Goal: Task Accomplishment & Management: Complete application form

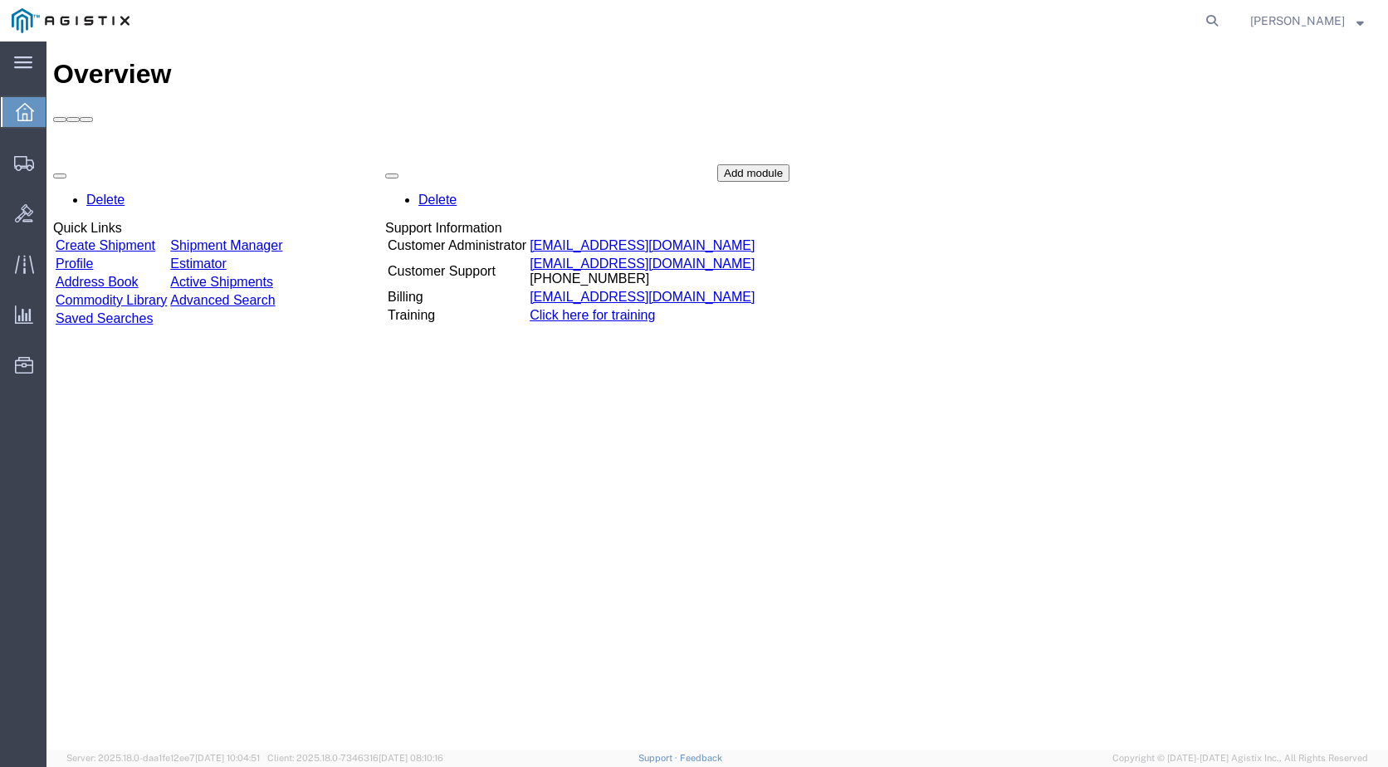
click at [349, 476] on div "Overview Delete Quick Links Create Shipment Shipment Manager Profile Estimator …" at bounding box center [717, 413] width 1328 height 708
click at [509, 452] on div "Overview Delete Quick Links Create Shipment Shipment Manager Profile Estimator …" at bounding box center [717, 413] width 1328 height 708
click at [516, 453] on div "Overview Delete Quick Links Create Shipment Shipment Manager Profile Estimator …" at bounding box center [717, 413] width 1328 height 708
click at [147, 238] on link "Create Shipment" at bounding box center [106, 245] width 100 height 14
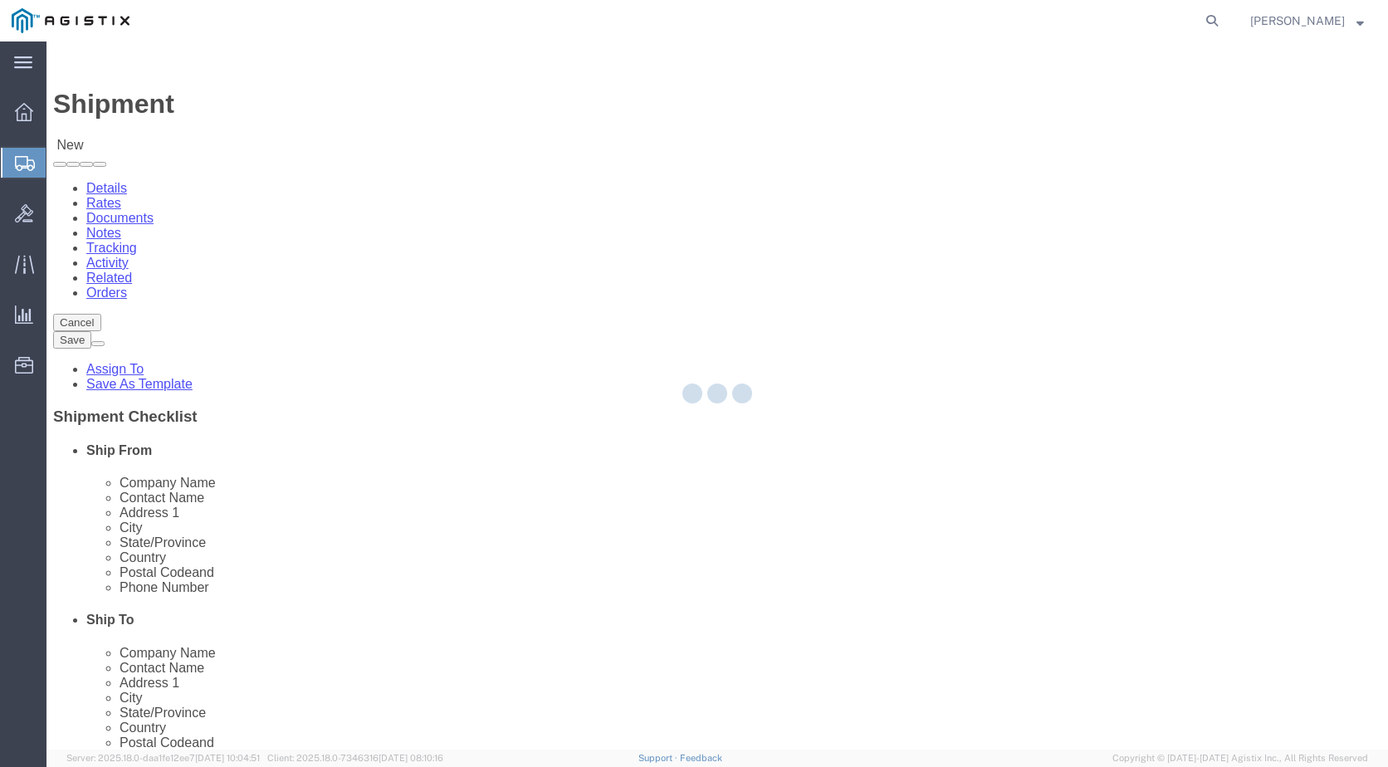
select select
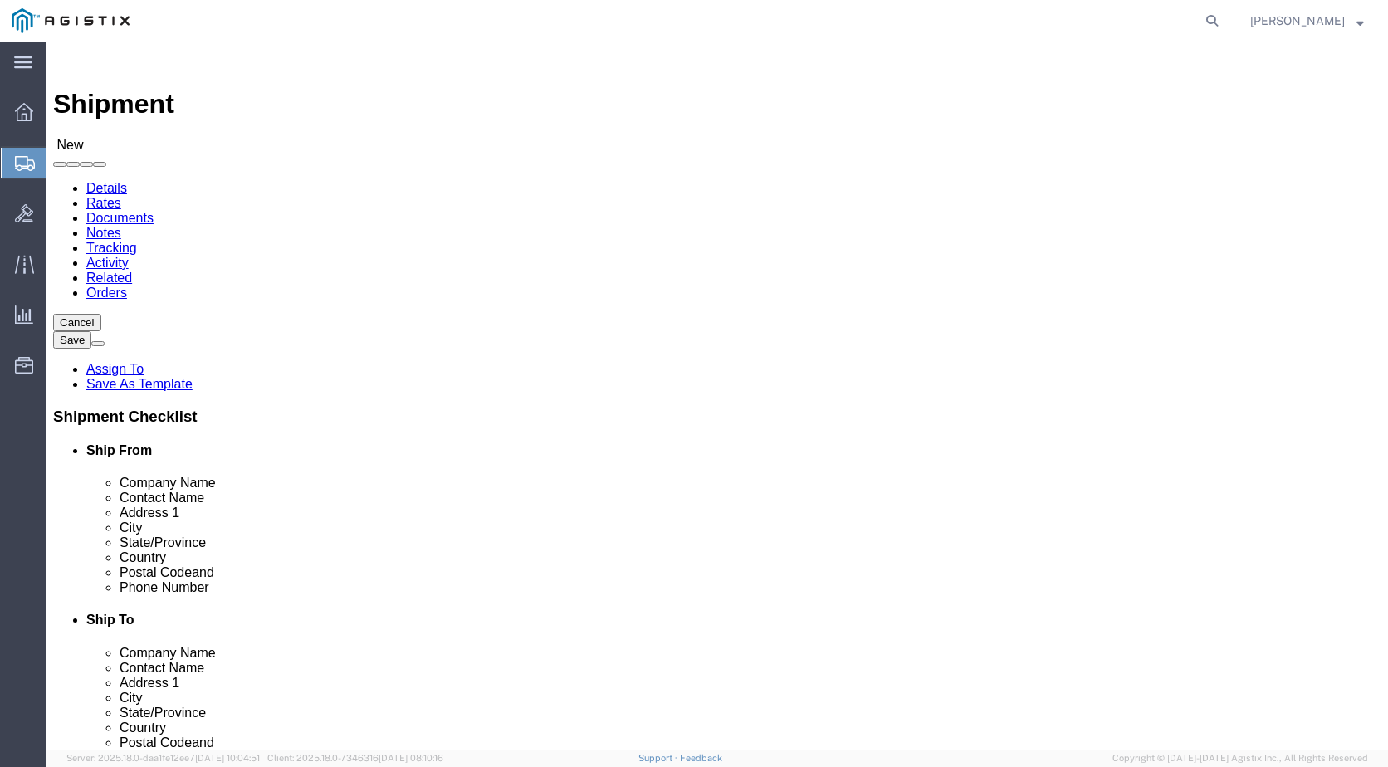
click input "text"
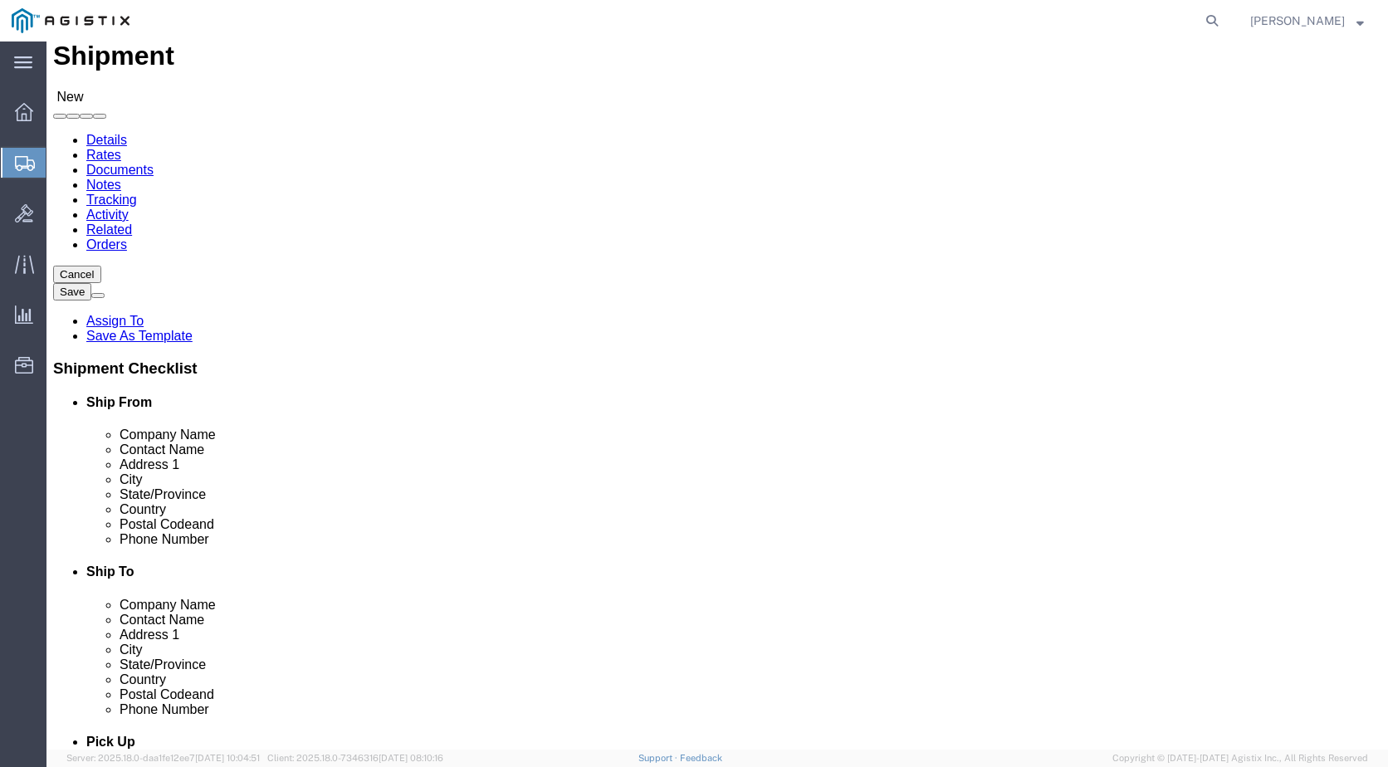
scroll to position [83, 0]
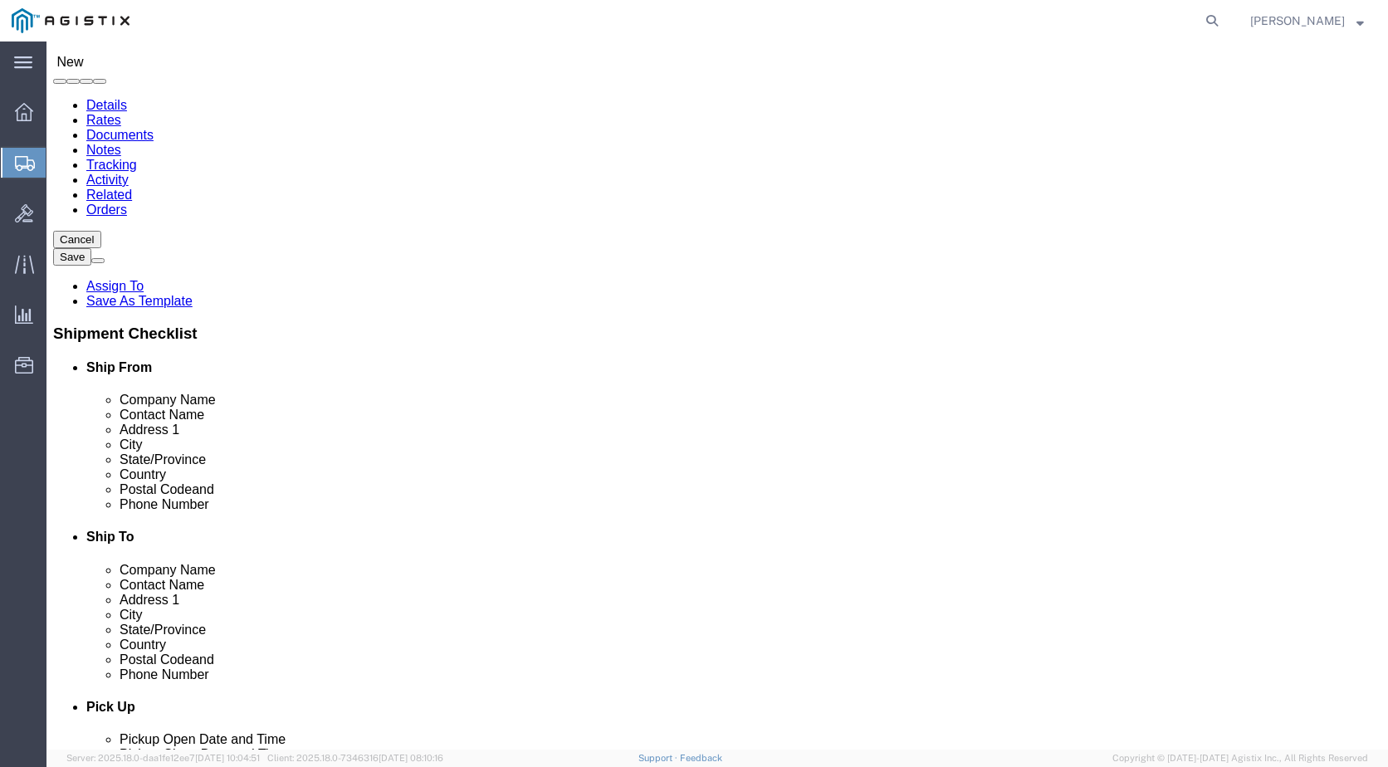
click input "text"
type input "d"
type input "DHL"
click input "text"
click input "Kiereece"
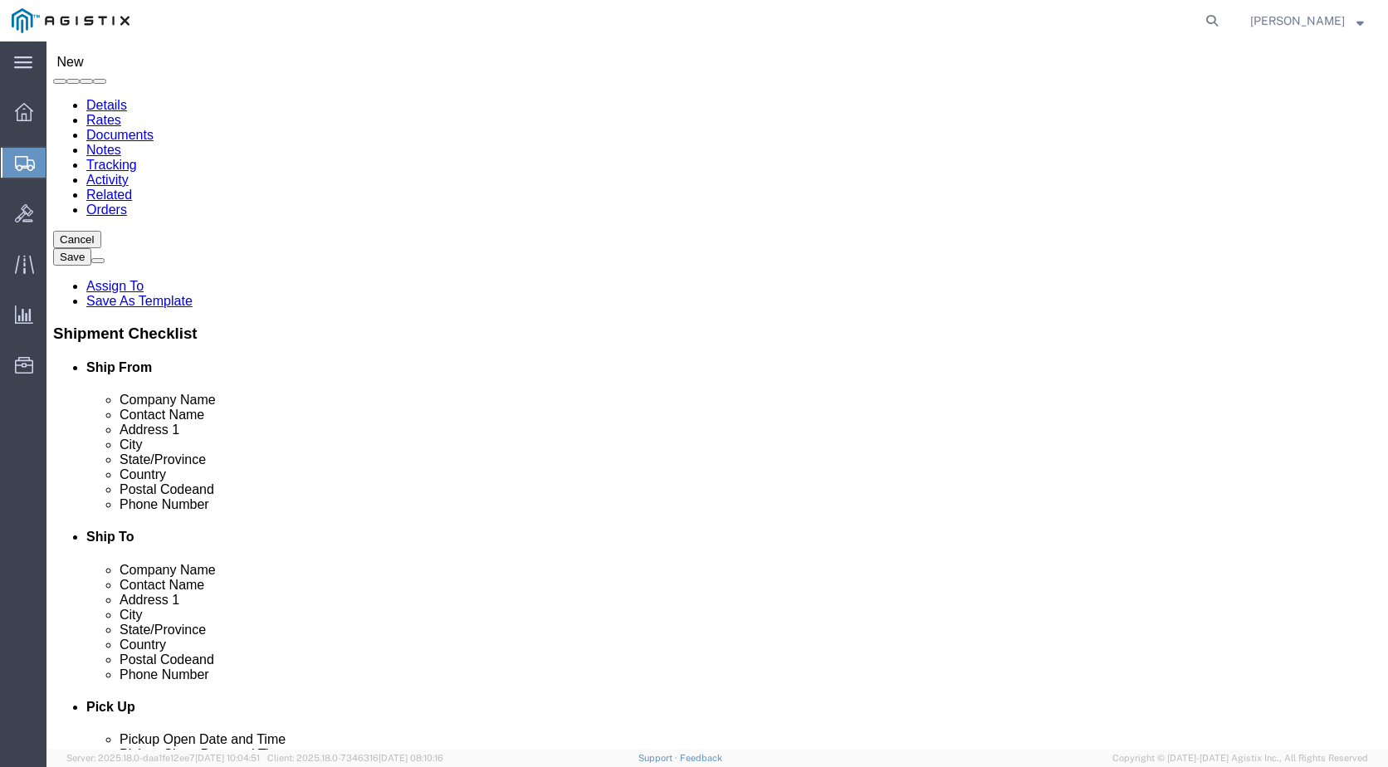
type input "[PERSON_NAME]"
click input "text"
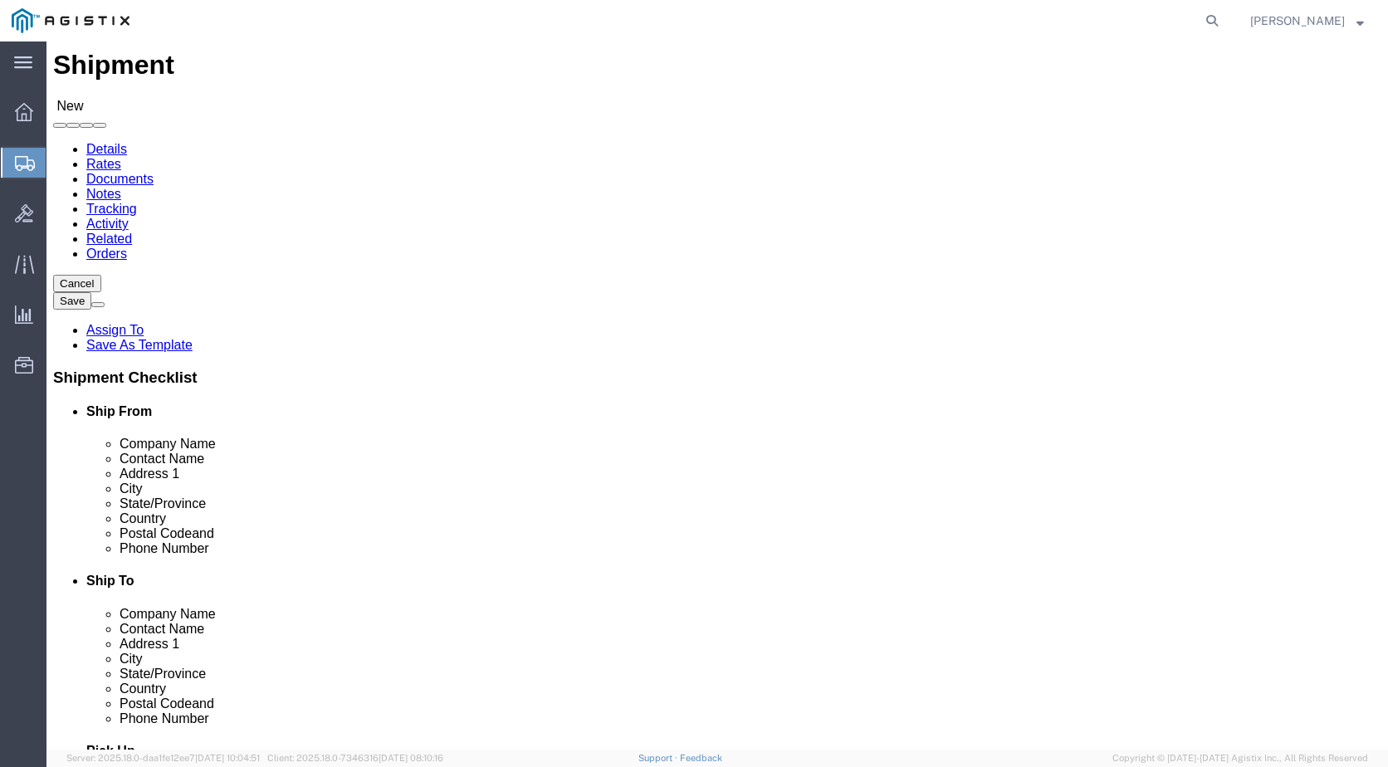
scroll to position [0, 0]
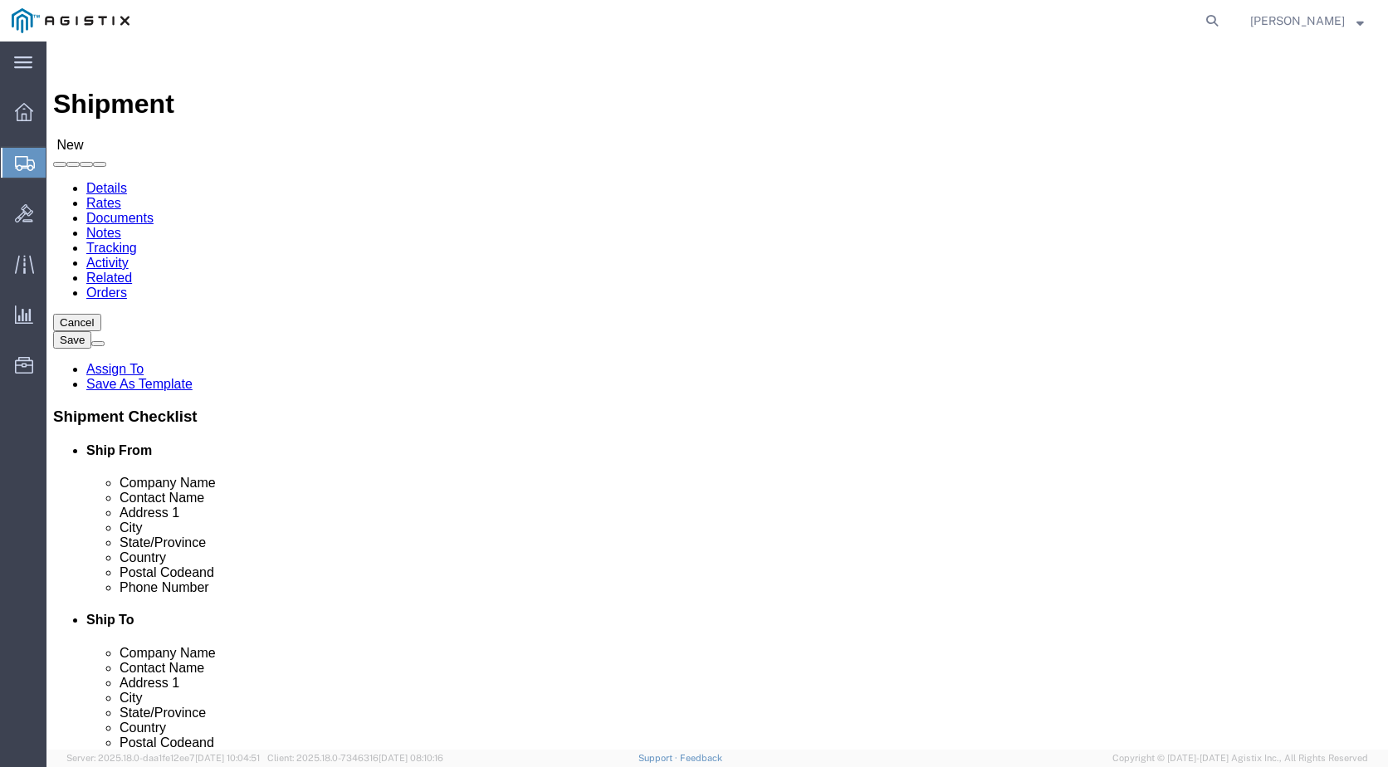
click input "text"
click div "Location My Profile Location Master Location [GEOGRAPHIC_DATA] TM [GEOGRAPHIC_D…"
click input "text"
paste input "[GEOGRAPHIC_DATA] 25th-26th Floor"
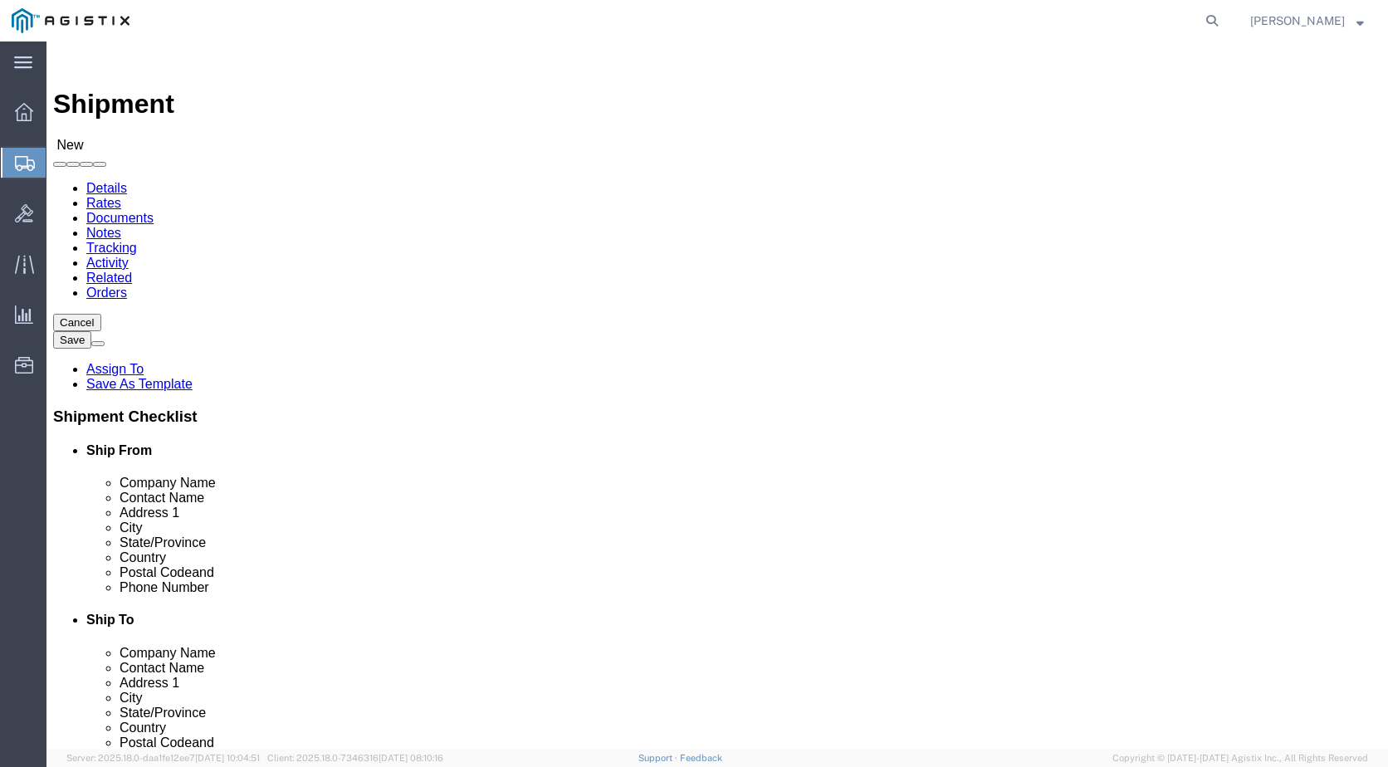
type input "[GEOGRAPHIC_DATA] 25th-26th Floor"
select select
click input "[GEOGRAPHIC_DATA] 25th-26th Floor"
click input "text"
paste input "Huai Khwang"
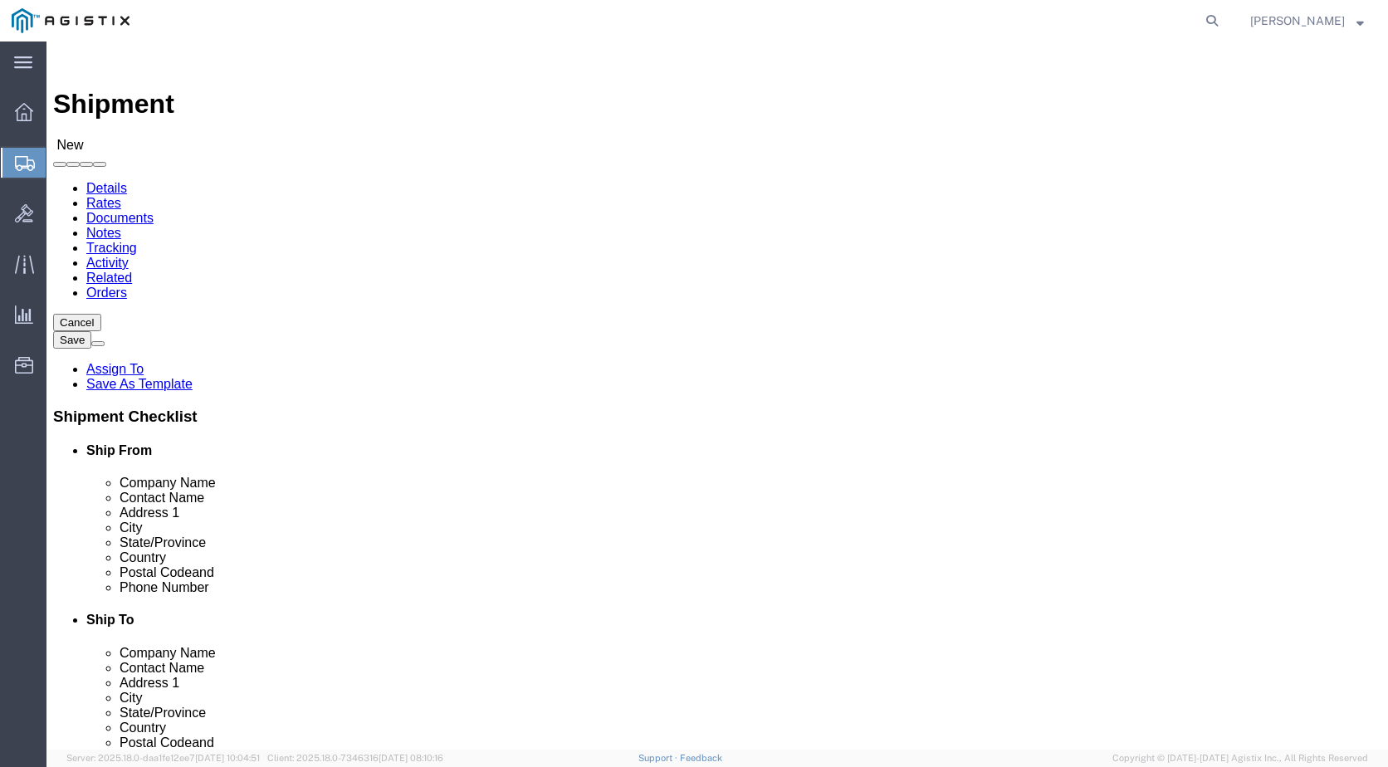
type input "Huai Khwang"
click div "Location My Profile Location Master Location [GEOGRAPHIC_DATA] TM [GEOGRAPHIC_D…"
click input "[GEOGRAPHIC_DATA] 25th-26th Floor"
type input "[GEOGRAPHIC_DATA] 25th-[GEOGRAPHIC_DATA],"
select select
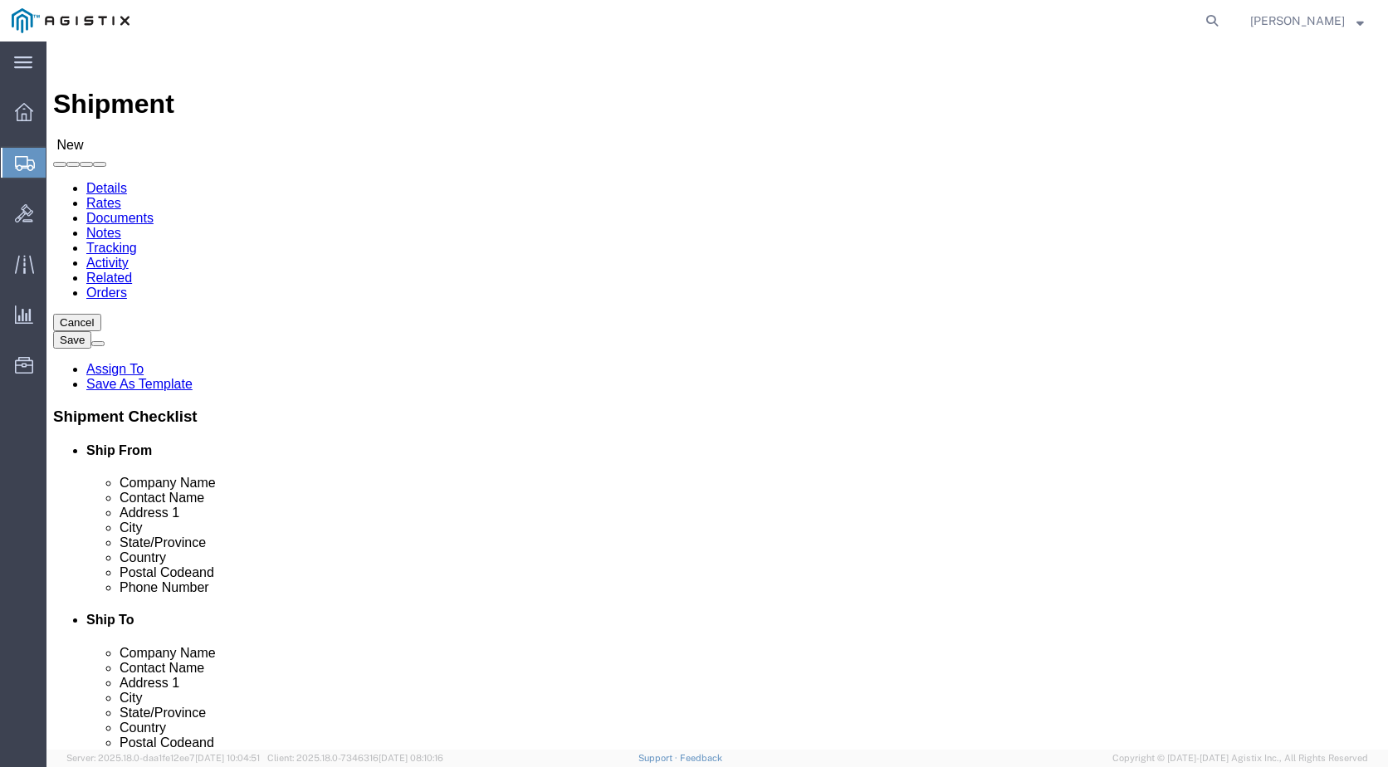
click input "Huai Khwang"
type input "Huai Khwang,"
click div "Location My Profile Location Master Location [GEOGRAPHIC_DATA] TM [GEOGRAPHIC_D…"
click input "text"
type input "b"
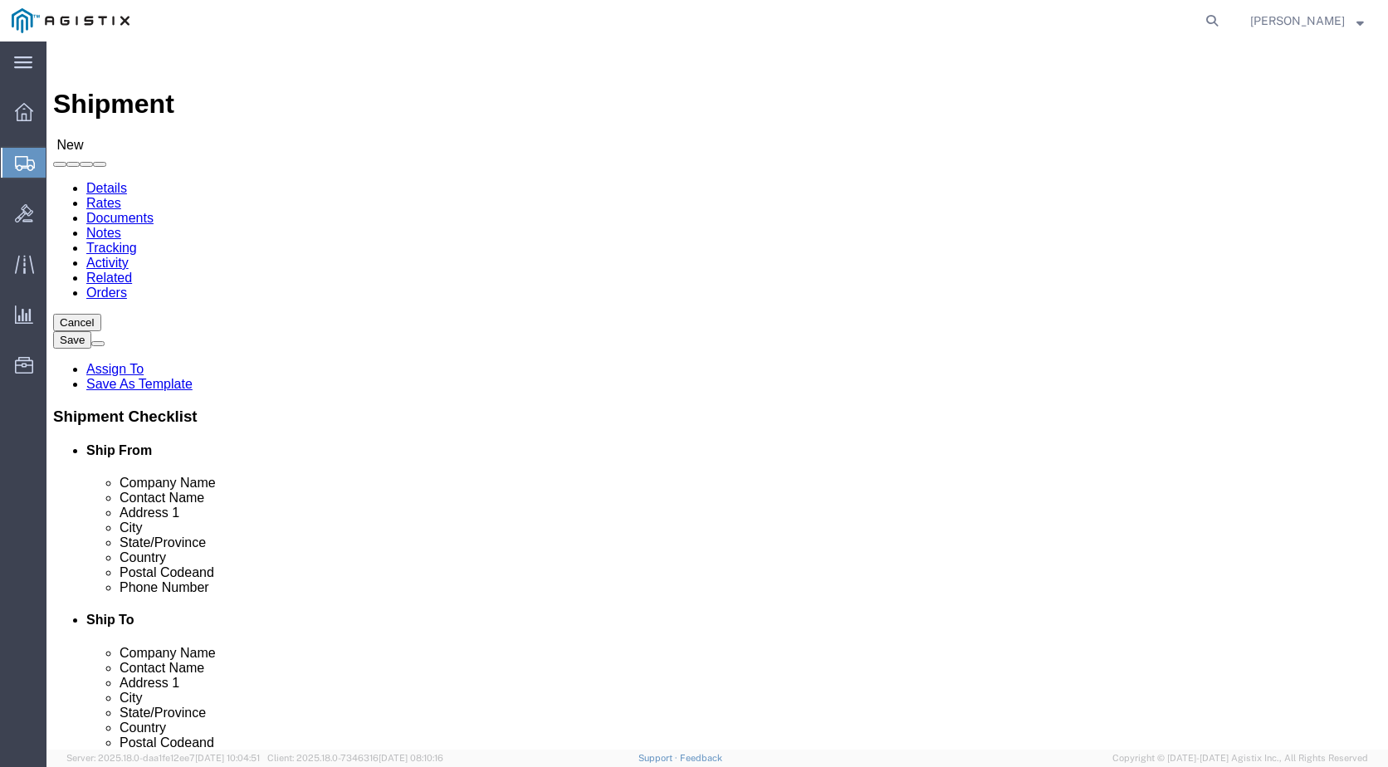
type input "b"
type input "[GEOGRAPHIC_DATA]"
select select
drag, startPoint x: 233, startPoint y: 530, endPoint x: 5, endPoint y: 588, distance: 235.5
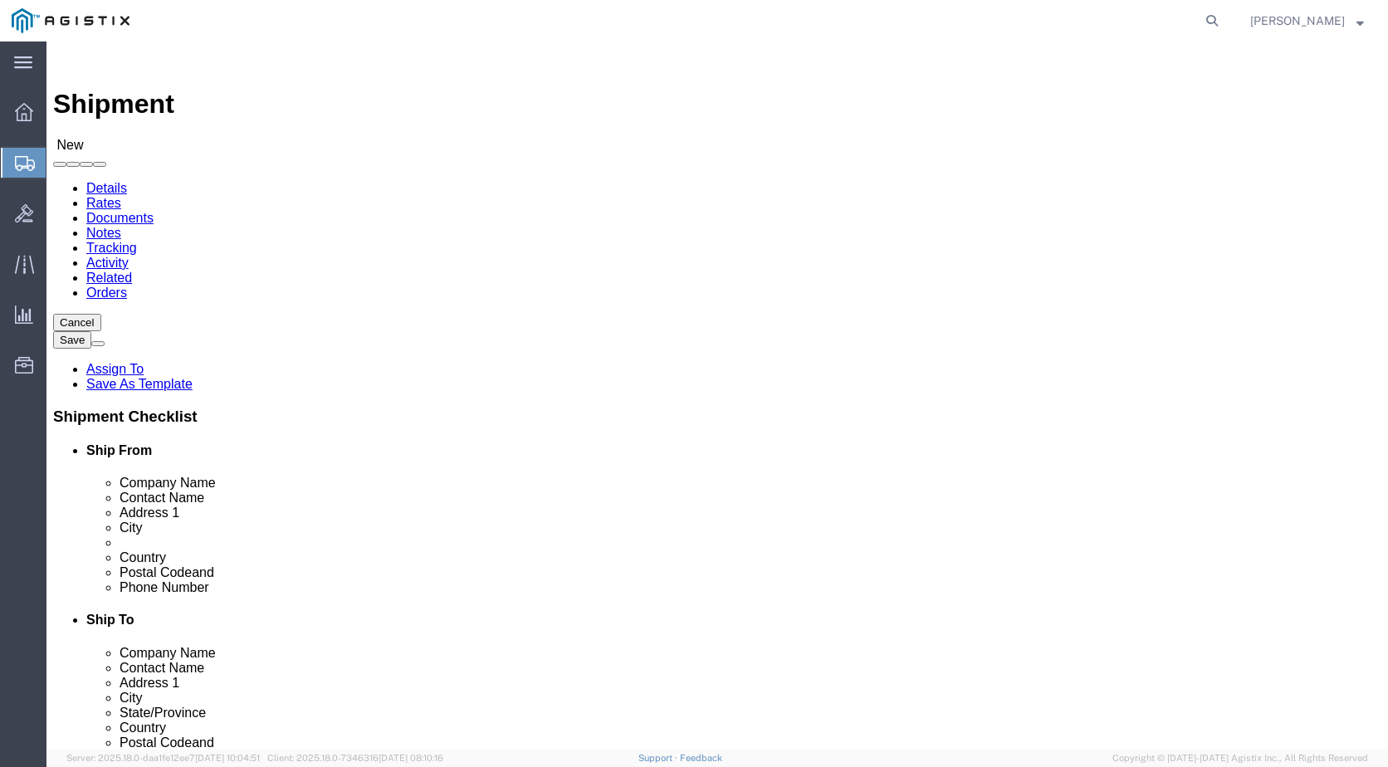
click input "text"
type input "10310"
select select
click input "text"
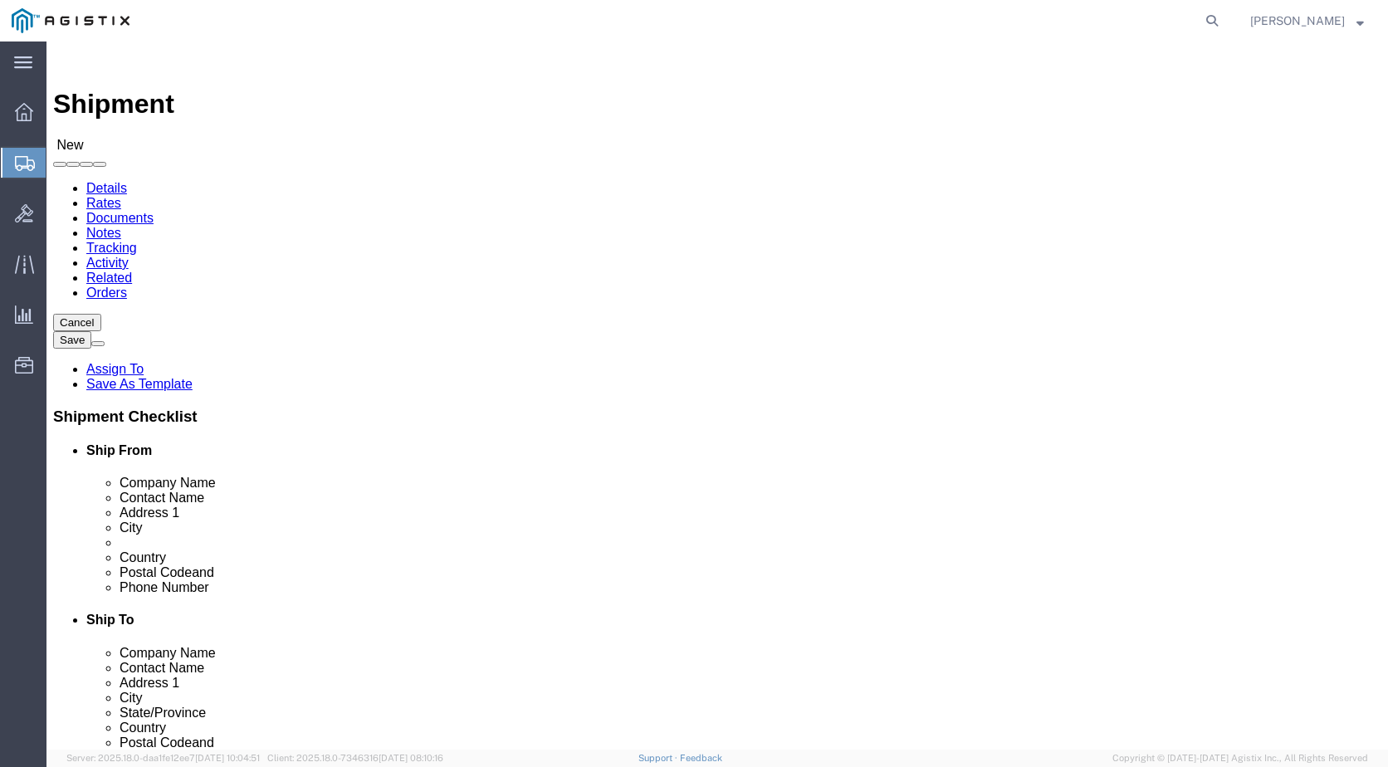
drag, startPoint x: 271, startPoint y: 560, endPoint x: 161, endPoint y: 569, distance: 109.9
click div "Phone Number +82"
paste input "1048157613"
type input "[PHONE_NUMBER]"
click span "7"
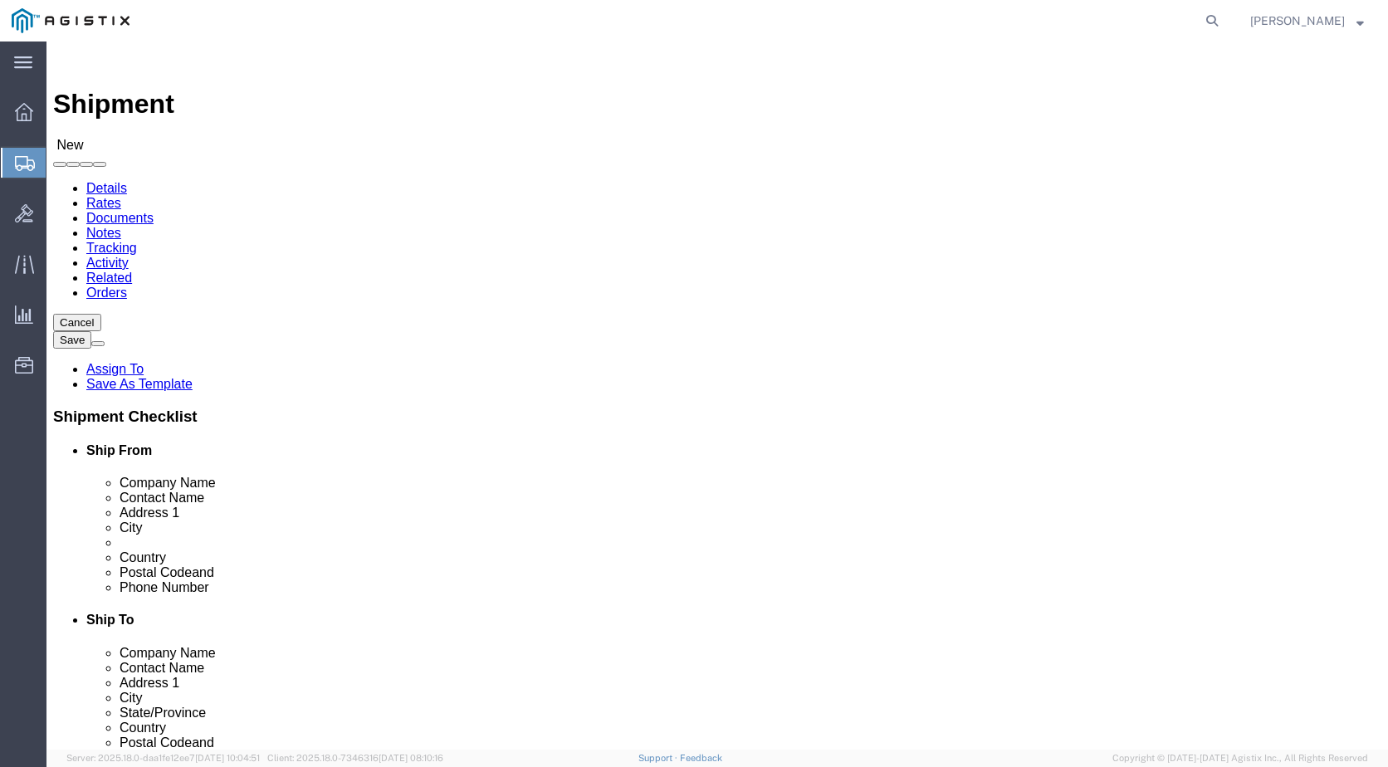
click input "[PHONE_NUMBER]"
click div "Location My Profile Location Master Location [GEOGRAPHIC_DATA] TM [GEOGRAPHIC_D…"
click input "text"
paste input "[EMAIL_ADDRESS][PERSON_NAME][DOMAIN_NAME]"
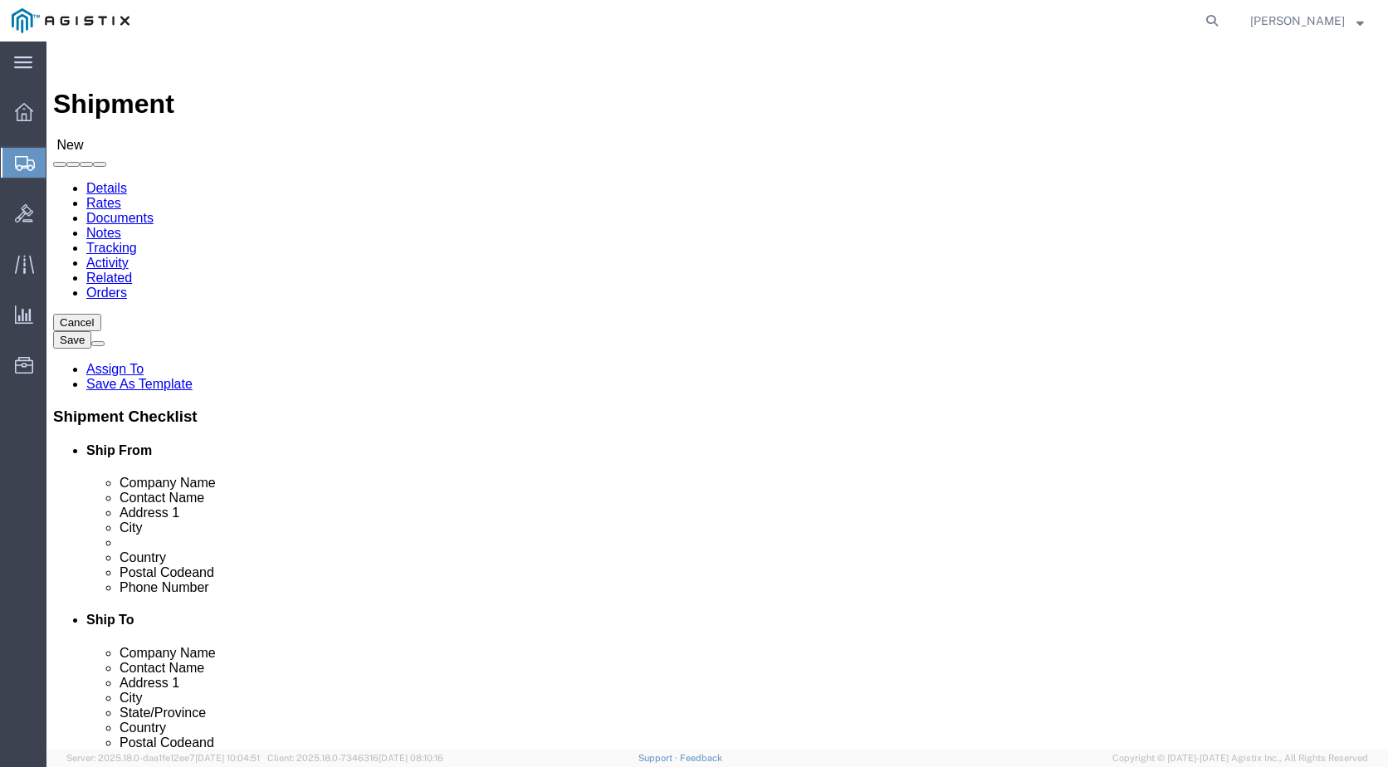
type input "[EMAIL_ADDRESS][PERSON_NAME][DOMAIN_NAME]"
checkbox input "true"
select select "MYPROFILE"
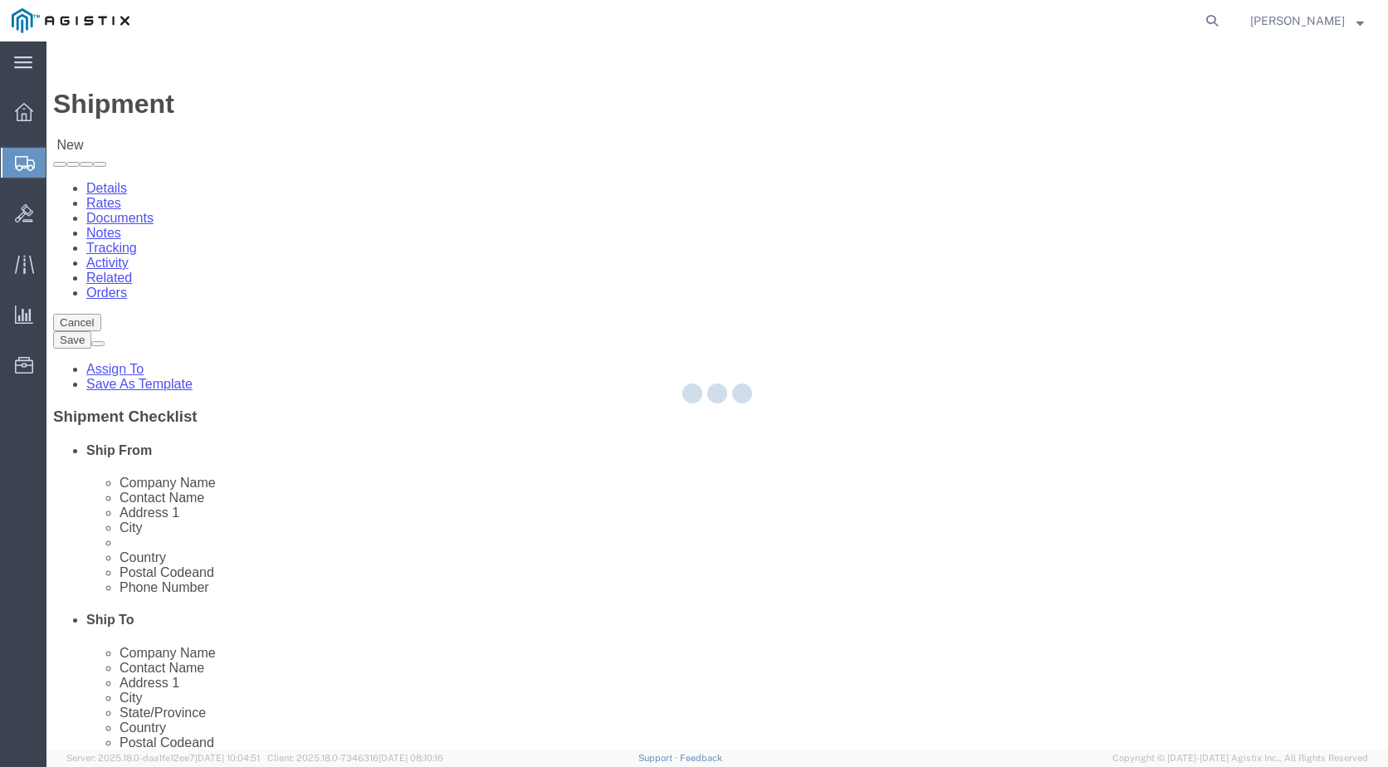
type input "USBICES-X/APIIN"
type input "[PERSON_NAME]"
type input "[STREET_ADDRESS]"
type input "[GEOGRAPHIC_DATA]"
type input "96819"
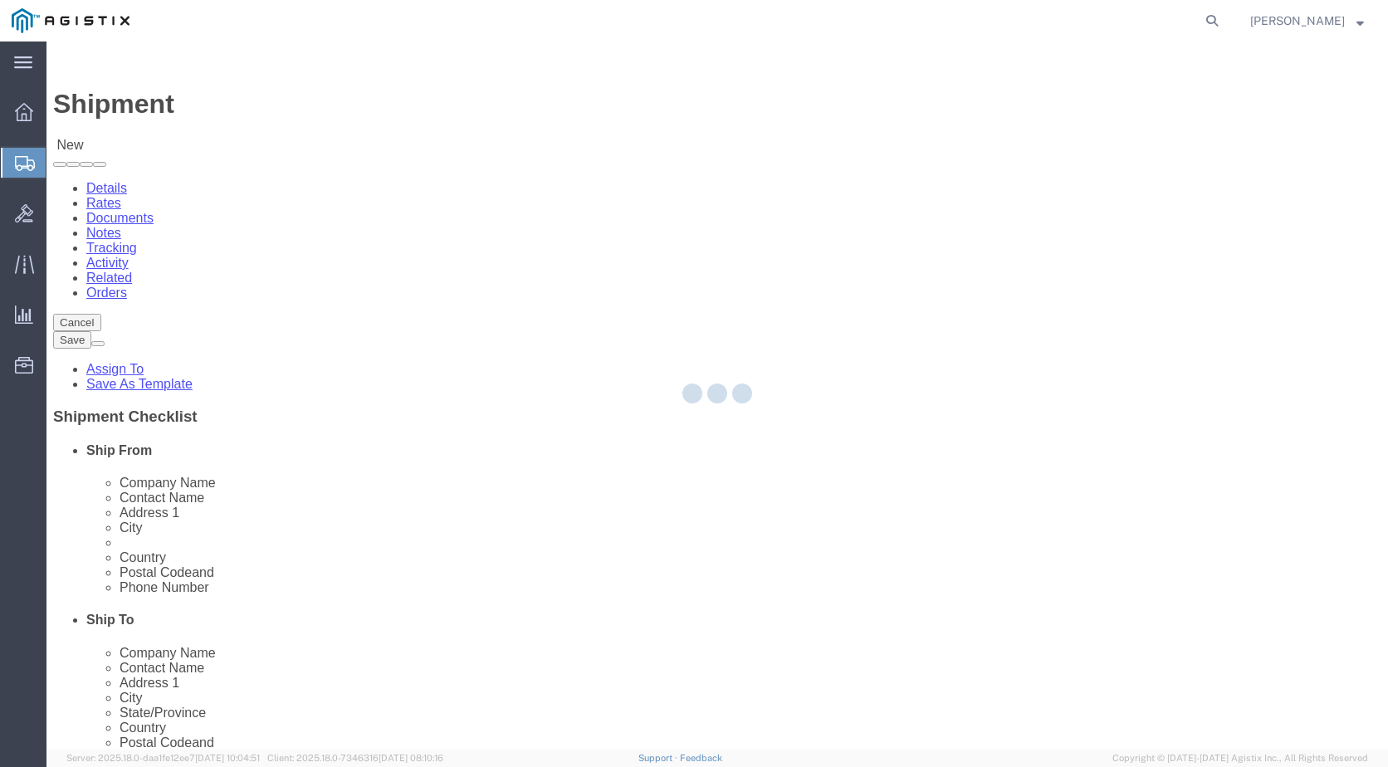
type input "[PHONE_NUMBER]"
type input "[PERSON_NAME][EMAIL_ADDRESS][PERSON_NAME][DOMAIN_NAME]"
checkbox input "true"
select select "HI"
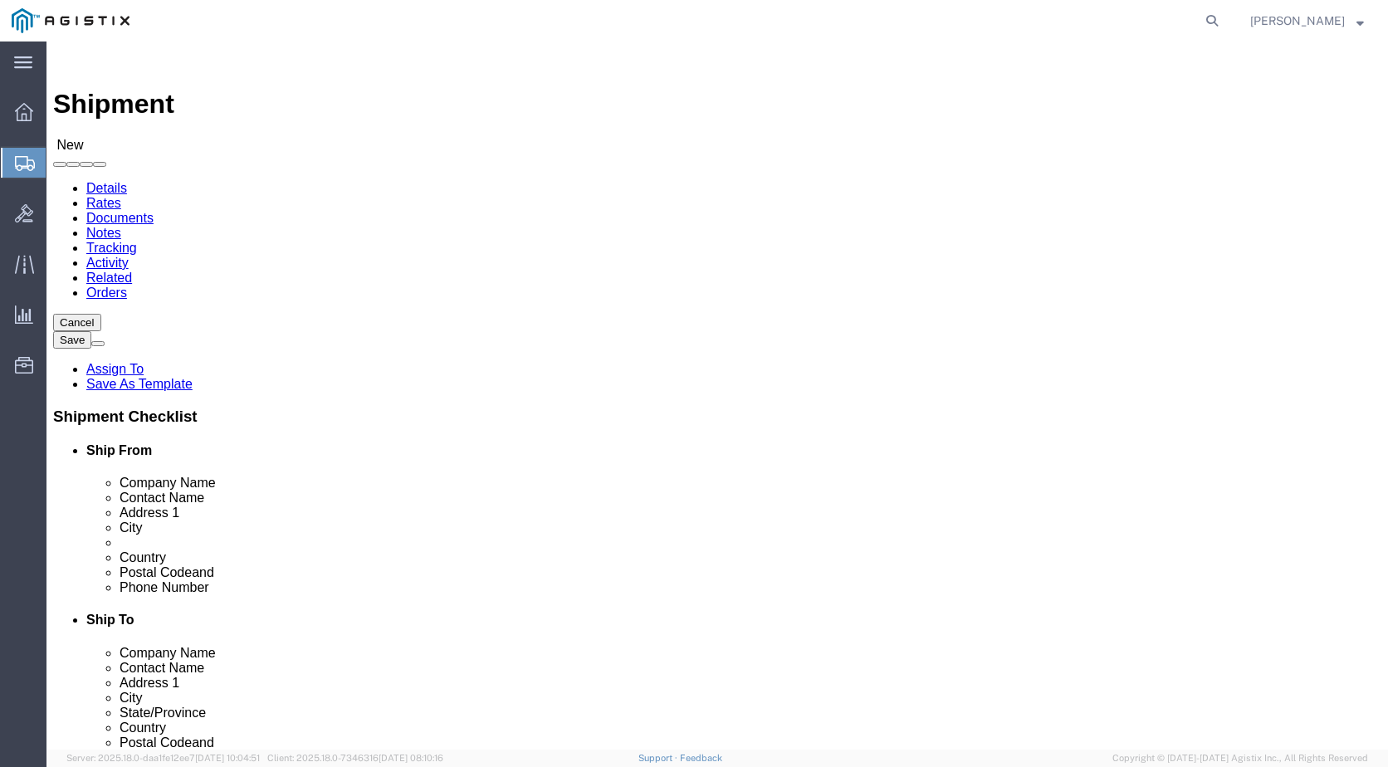
drag, startPoint x: 924, startPoint y: 380, endPoint x: 572, endPoint y: 405, distance: 353.6
click div "Location My Profile Location My Profile Location Master Location [GEOGRAPHIC_DA…"
select select
drag, startPoint x: 810, startPoint y: 439, endPoint x: 566, endPoint y: 471, distance: 246.0
click div "Location My Profile Location Master Location [GEOGRAPHIC_DATA] TM [GEOGRAPHIC_D…"
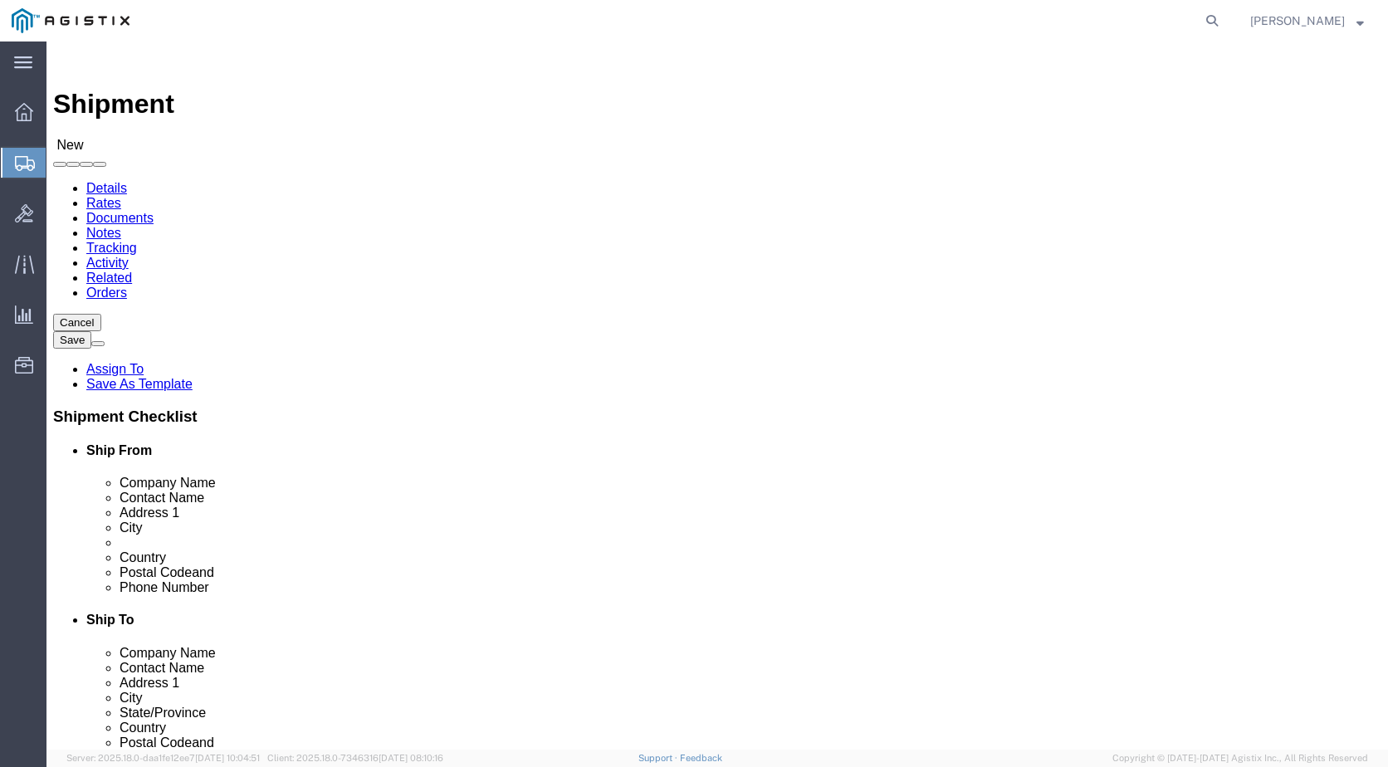
drag, startPoint x: 795, startPoint y: 461, endPoint x: 721, endPoint y: 453, distance: 74.3
select select
select select "IN"
select select
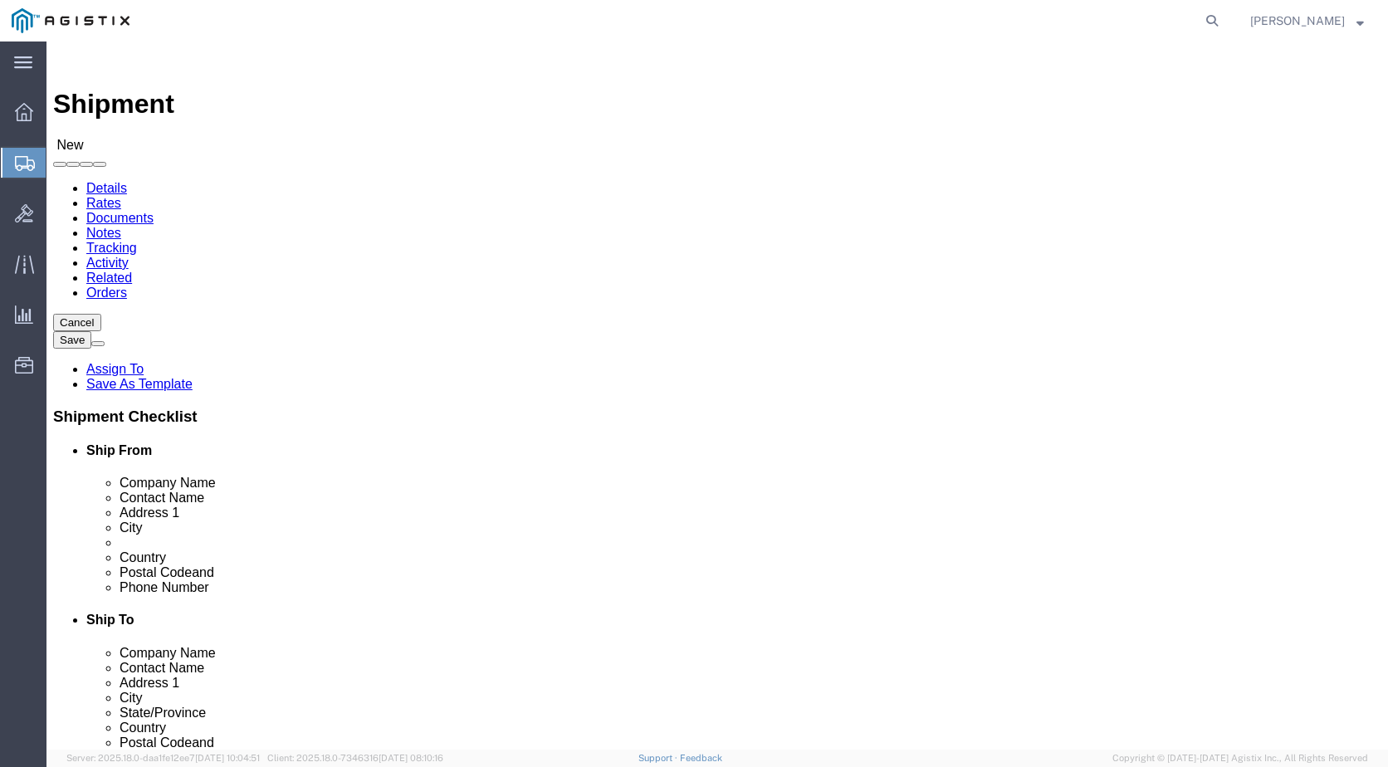
select select "HI"
drag, startPoint x: 797, startPoint y: 329, endPoint x: 808, endPoint y: 333, distance: 11.6
click div "Location My Profile Location Master Location [GEOGRAPHIC_DATA] TM [GEOGRAPHIC_D…"
click input "[PERSON_NAME]"
click input "text"
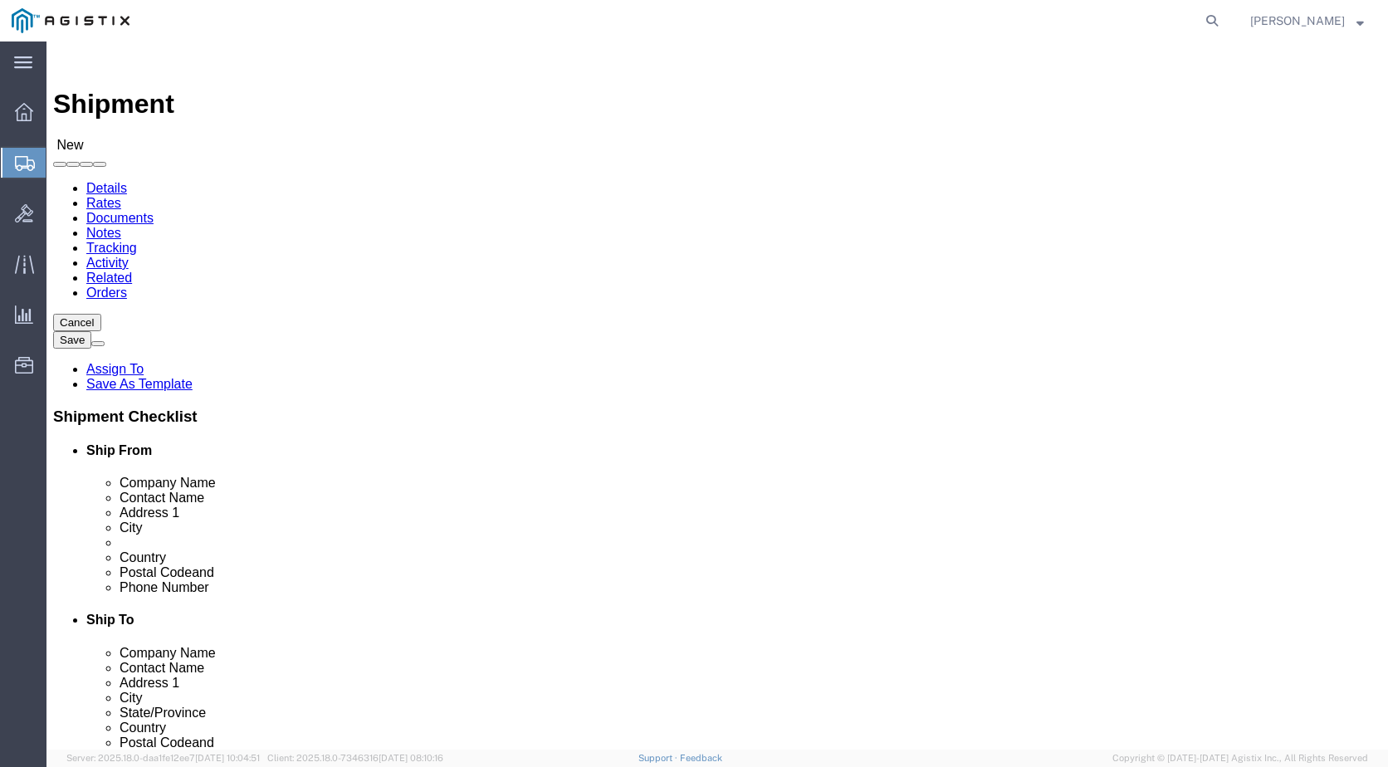
drag, startPoint x: 824, startPoint y: 307, endPoint x: 563, endPoint y: 325, distance: 262.0
click div "Location My Profile Location Master Location [GEOGRAPHIC_DATA] TM [GEOGRAPHIC_D…"
type input "USBICES-X/APIIN"
click input "text"
click input "[PERSON_NAME]"
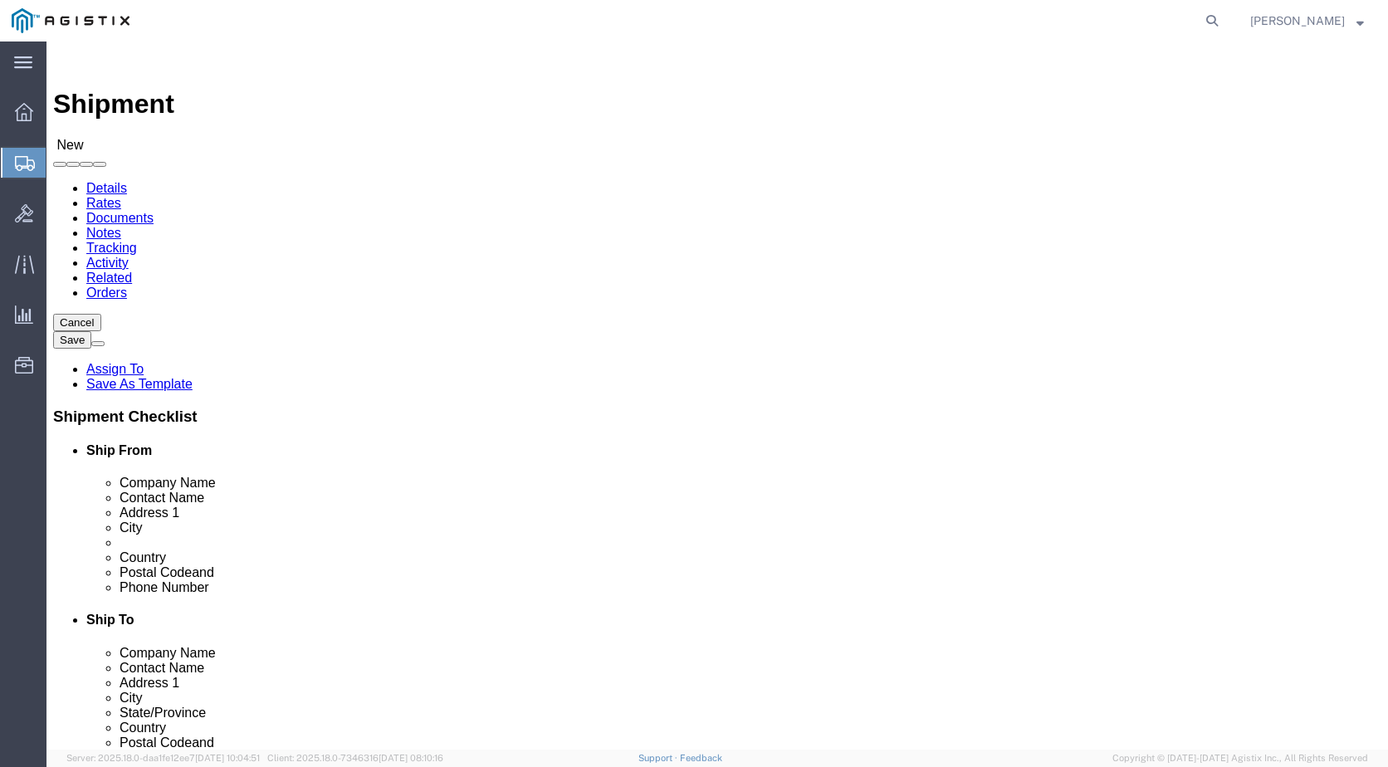
click input "text"
paste input "Defense Logistics Agency"
type input "Defense Logistics Agency"
select select
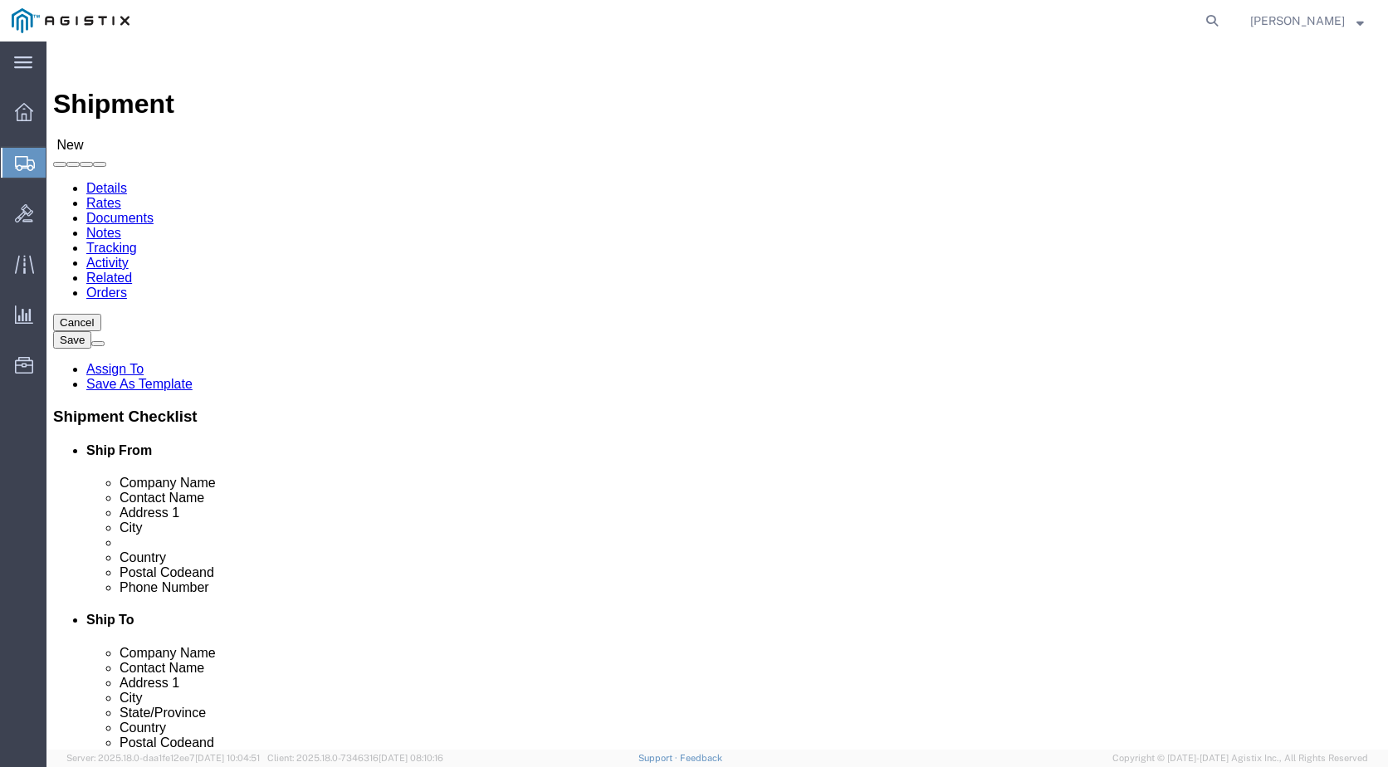
click input "Defense Logistics Agency"
paste input "JBPHH"
click input "Defense Logistics Agency,JBPHH"
type input "Defense Logistics Agency, JBPHH"
select select
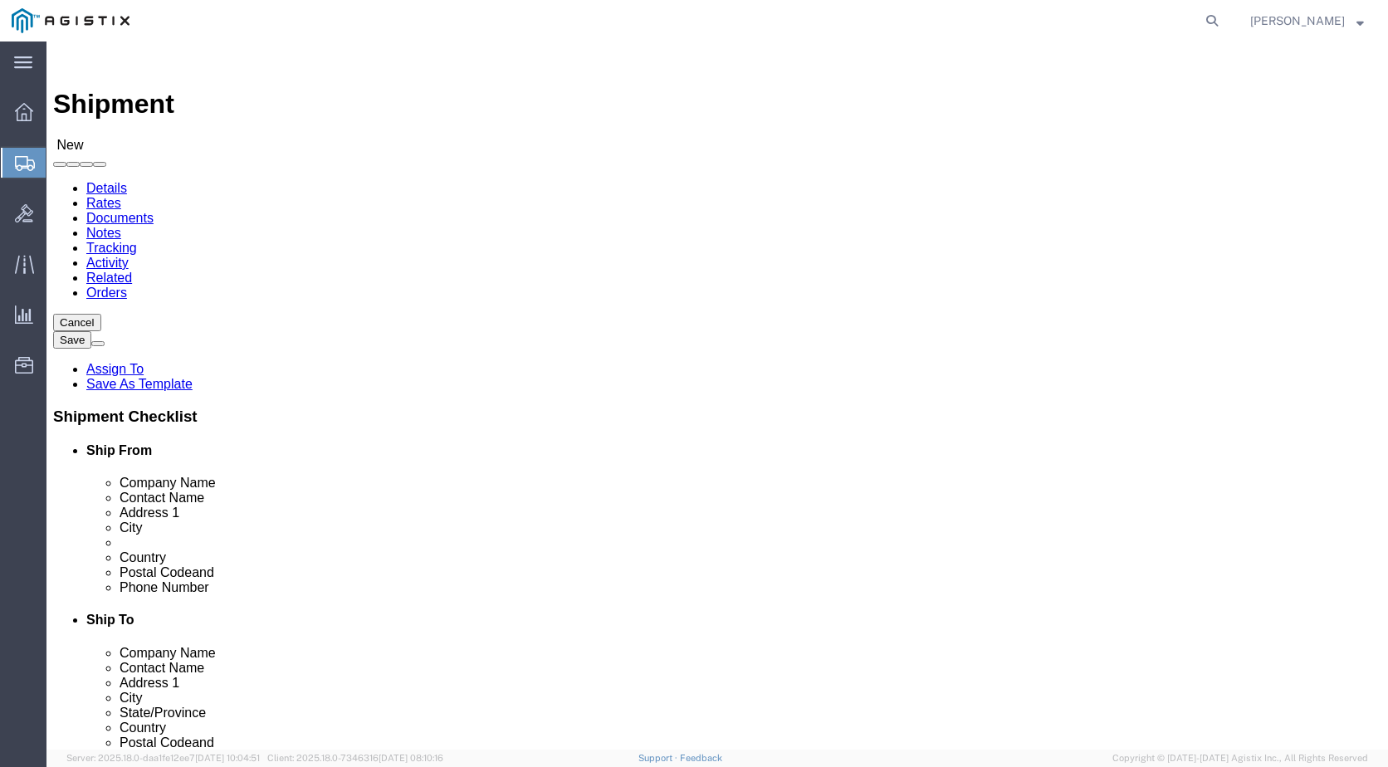
click input "text"
paste input "Bldg. 490, Corner of [GEOGRAPHIC_DATA]"
type input "Bldg. 490, Corner of [GEOGRAPHIC_DATA]"
click input "text"
type input "j"
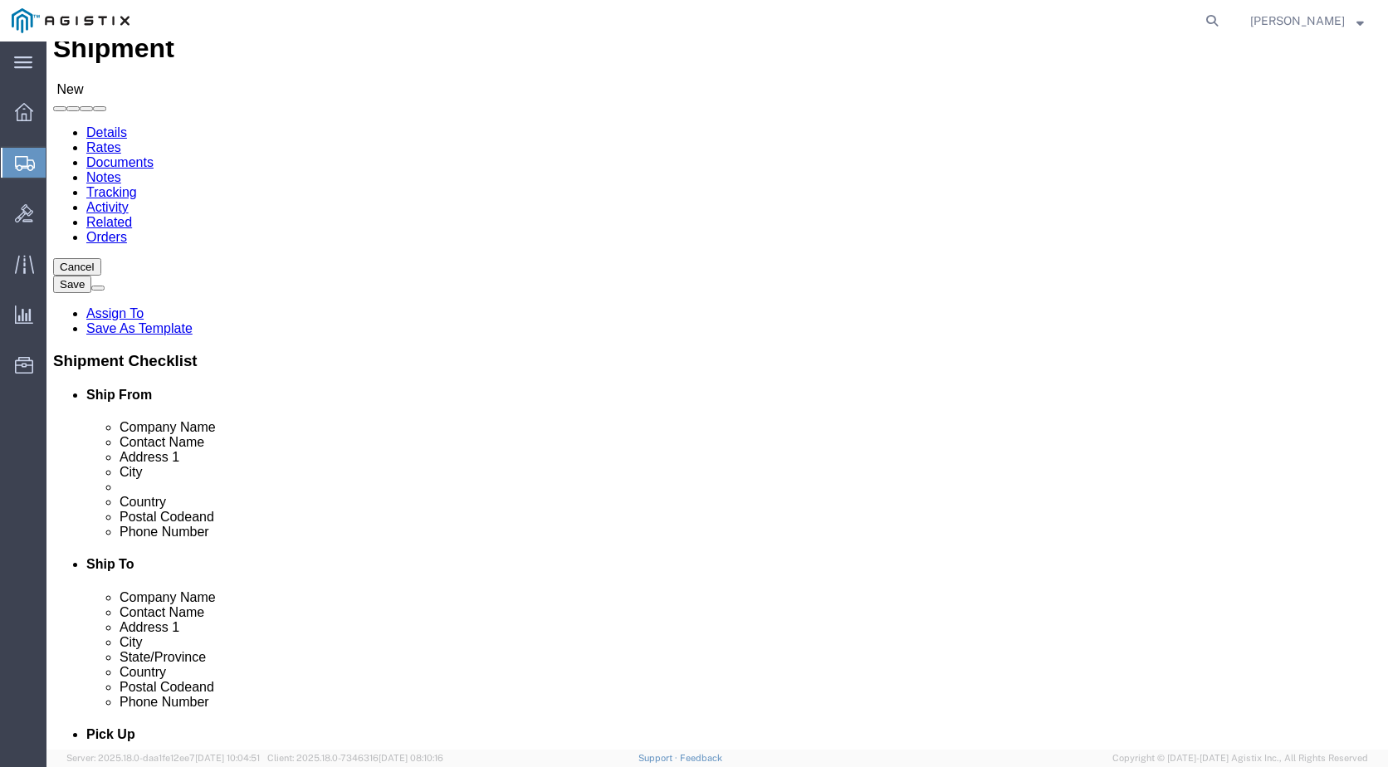
scroll to position [83, 0]
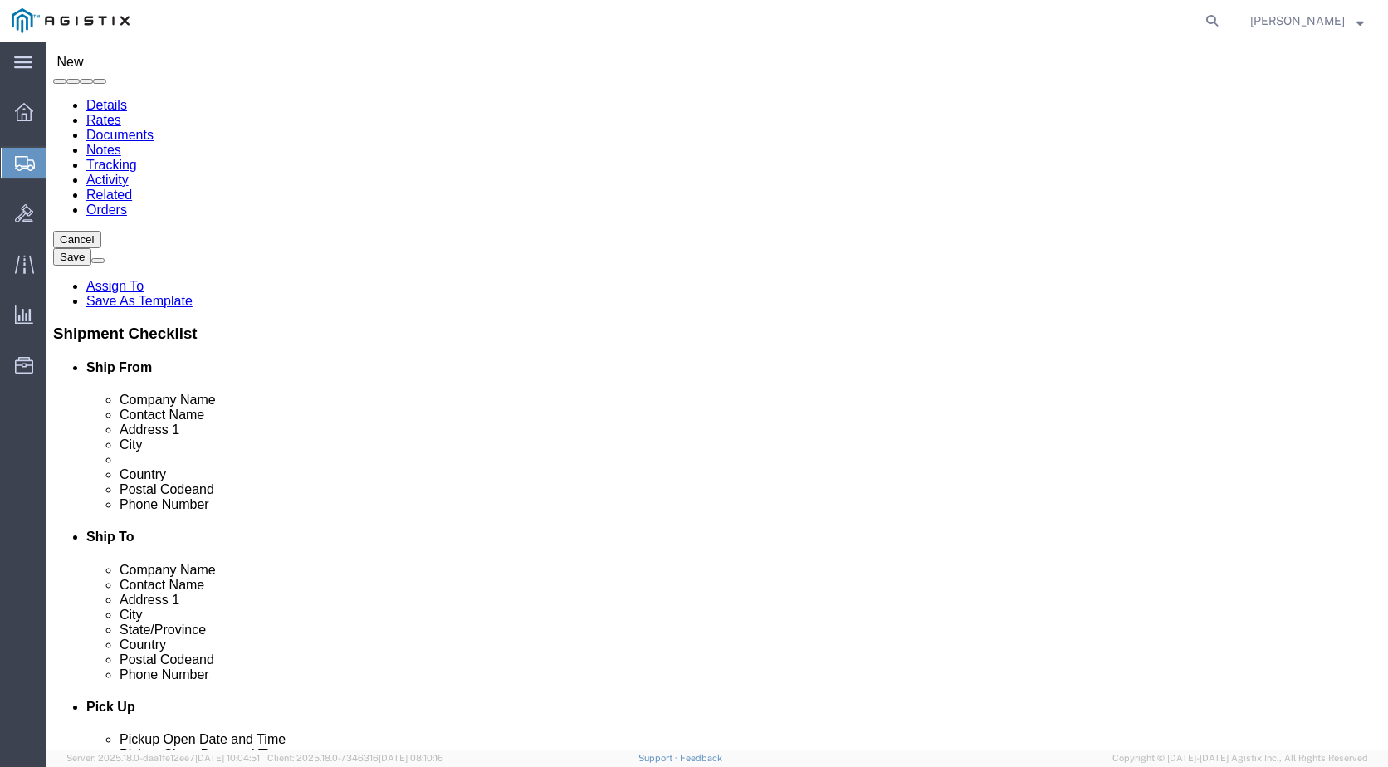
drag, startPoint x: 754, startPoint y: 358, endPoint x: 646, endPoint y: 353, distance: 108.0
click div "City [GEOGRAPHIC_DATA] j"
type input "[GEOGRAPHIC_DATA]"
select select
drag, startPoint x: 763, startPoint y: 445, endPoint x: 597, endPoint y: 452, distance: 165.3
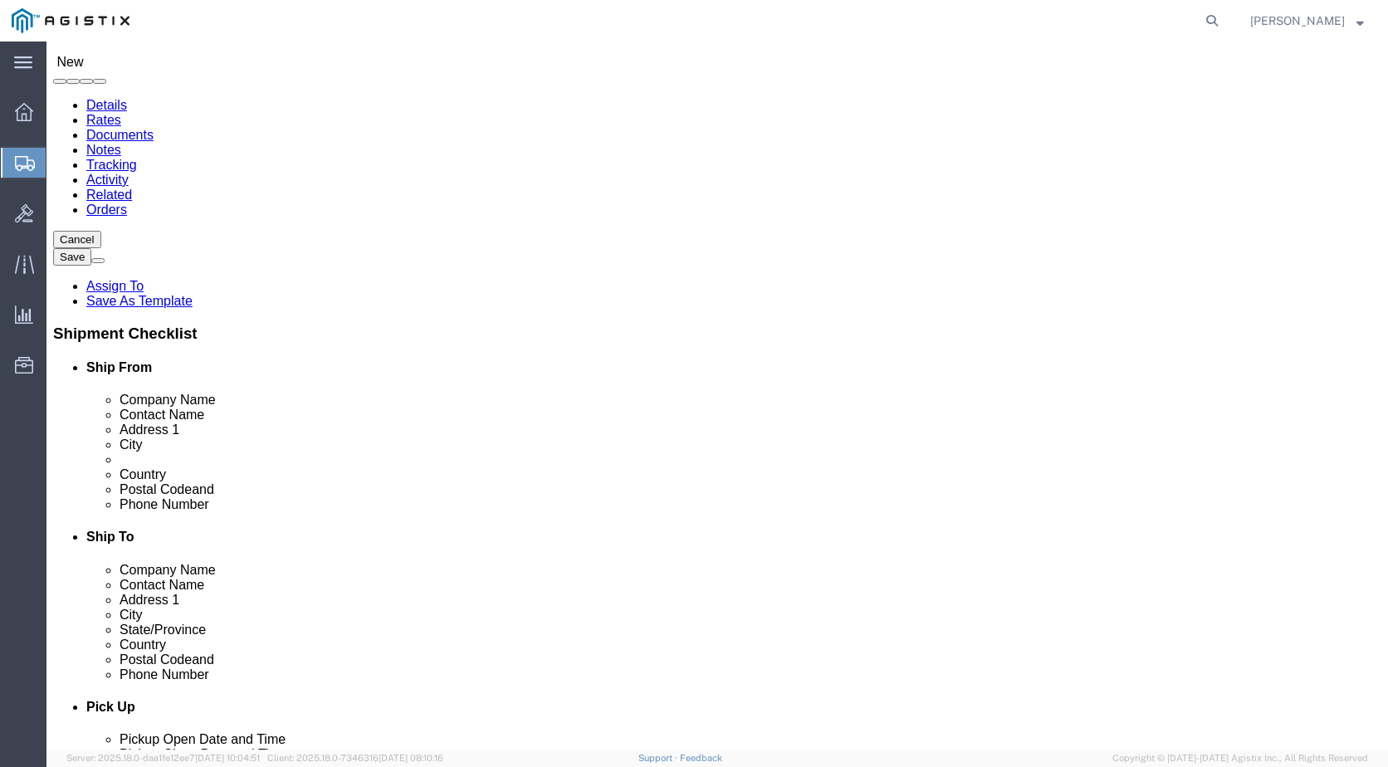
click div "Postal Code 96819"
type input "96860"
select select
click div "Route Details Unable to calculate mileage Add Stop"
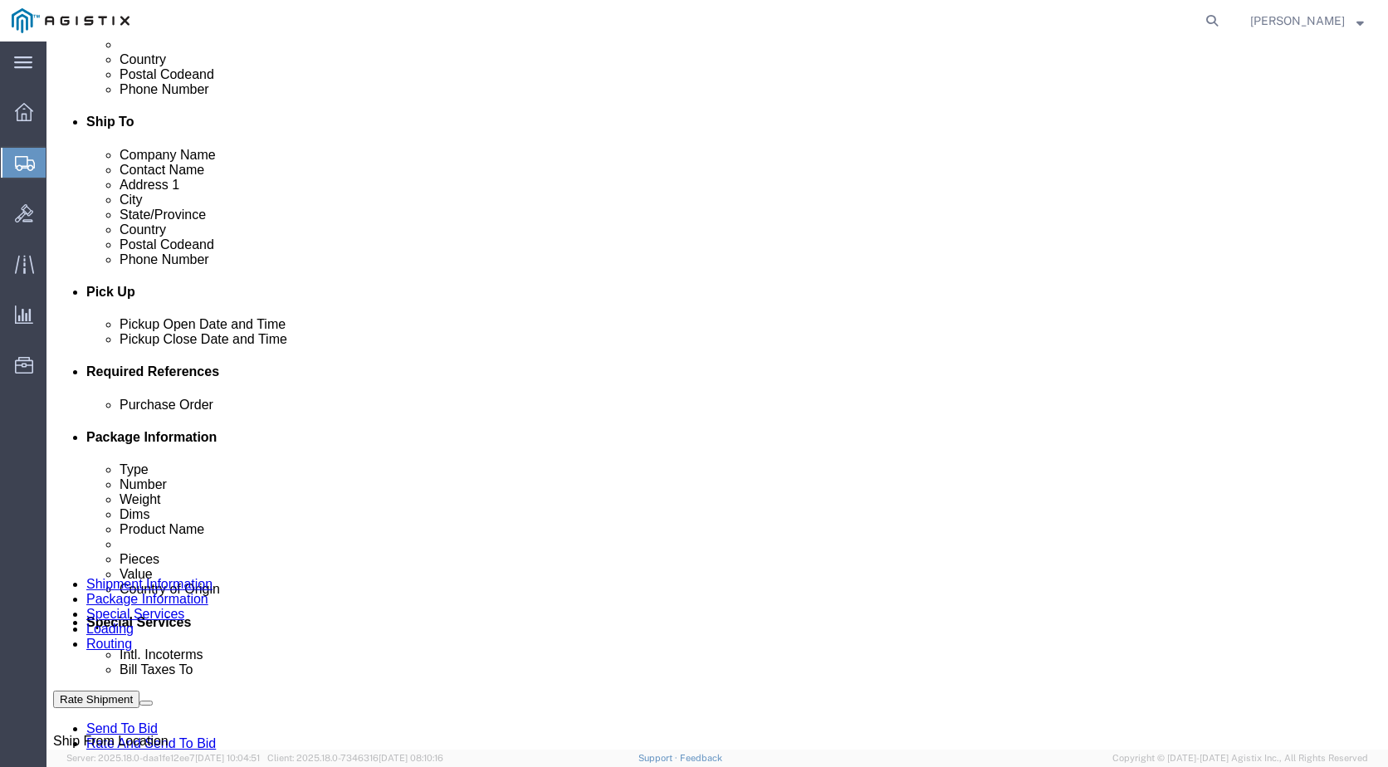
drag, startPoint x: 837, startPoint y: 488, endPoint x: 843, endPoint y: 468, distance: 20.7
click div
drag, startPoint x: 758, startPoint y: 486, endPoint x: 692, endPoint y: 492, distance: 66.6
click div
drag, startPoint x: 817, startPoint y: 474, endPoint x: 656, endPoint y: 489, distance: 161.7
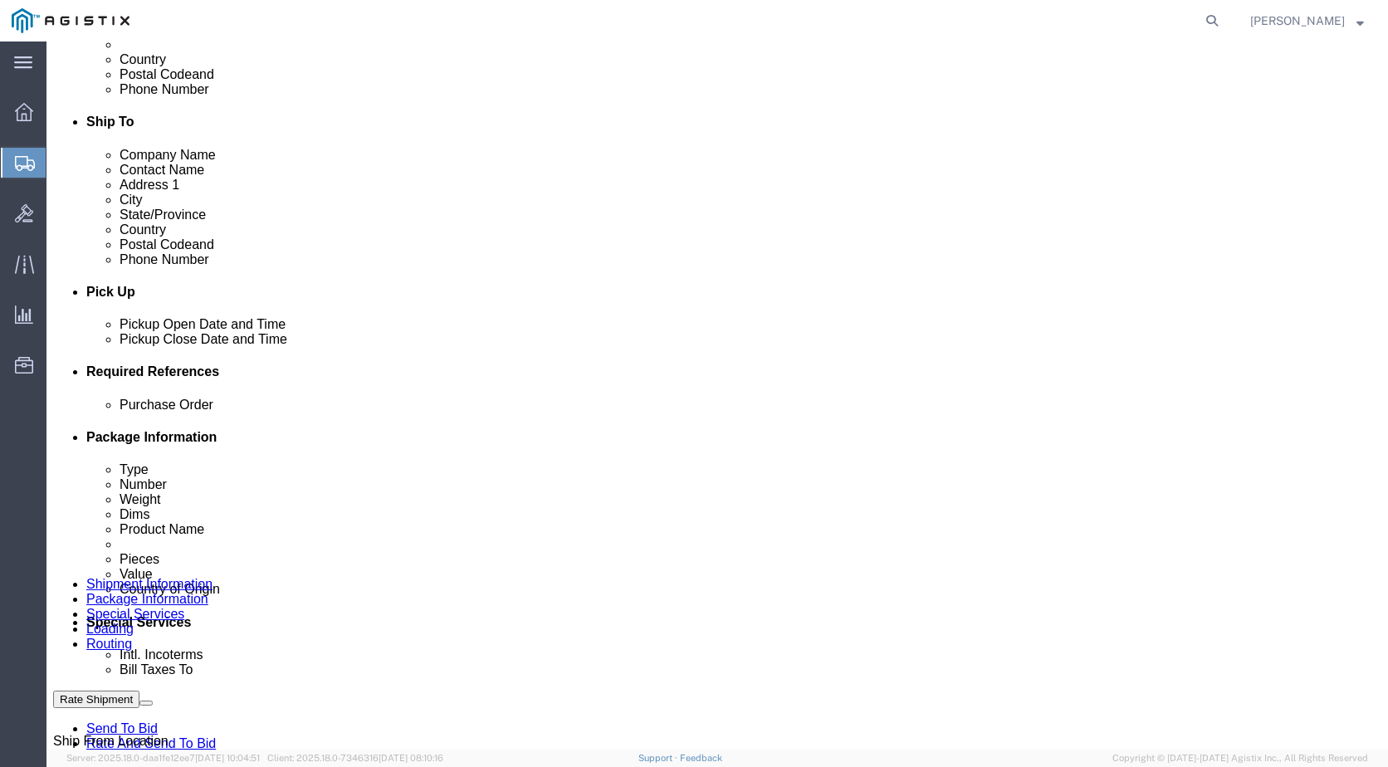
click div
drag, startPoint x: 763, startPoint y: 474, endPoint x: 753, endPoint y: 483, distance: 14.1
click div
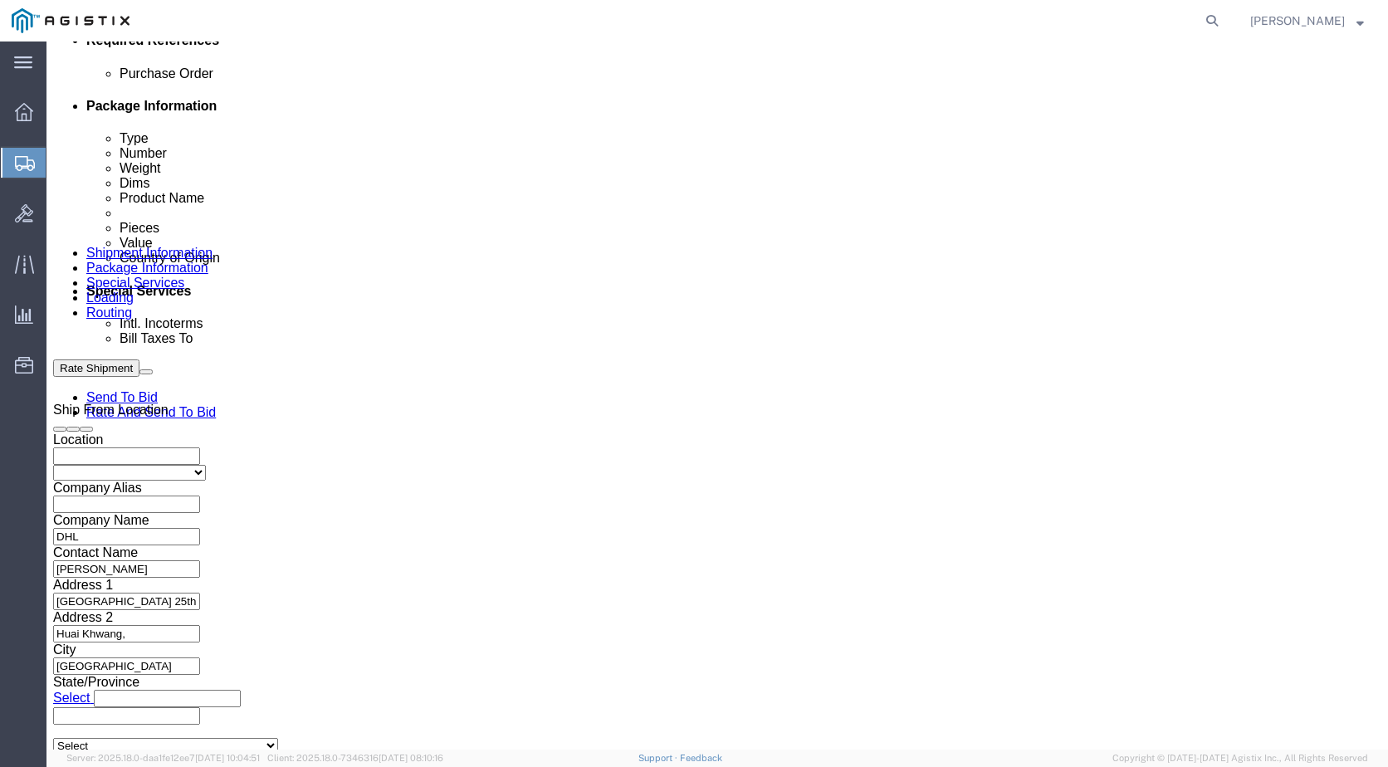
scroll to position [830, 0]
click div "[DATE] 2:00 PM"
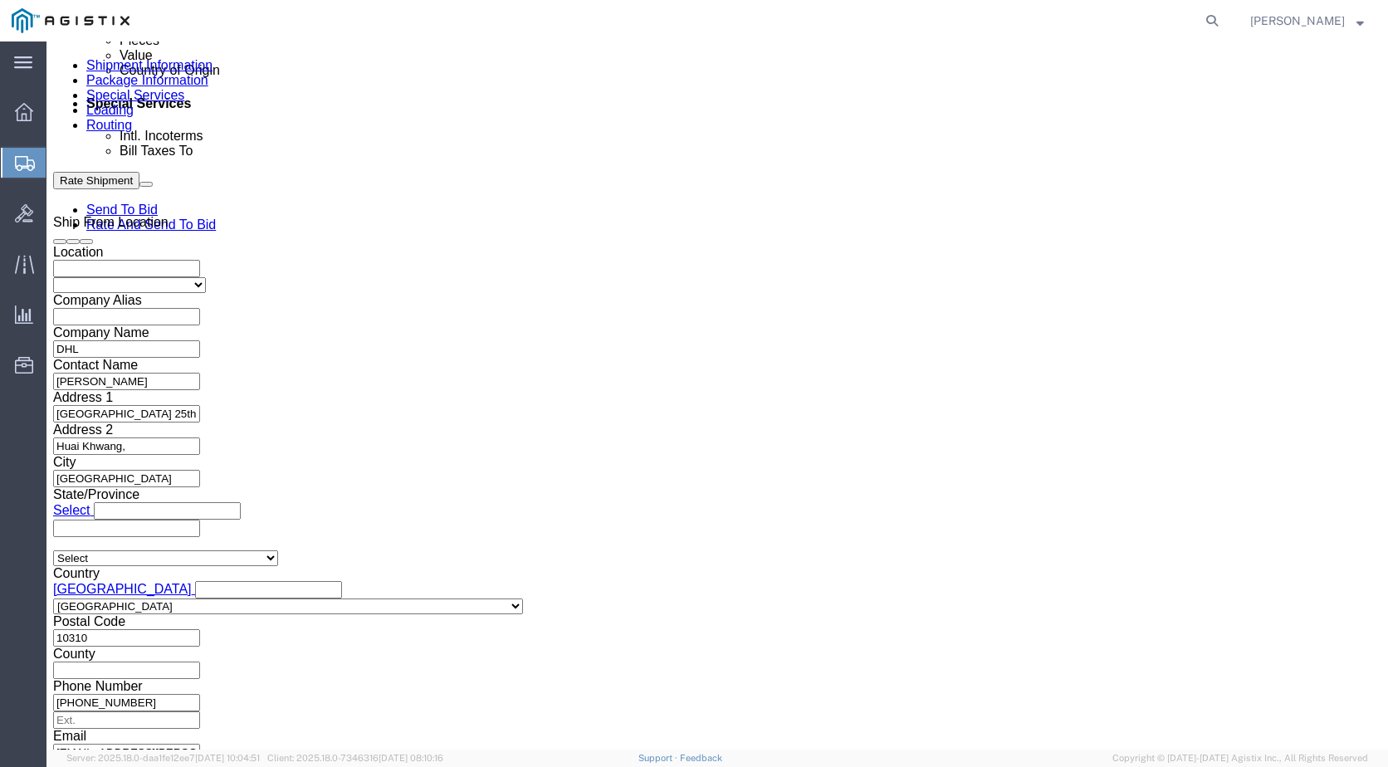
scroll to position [869, 0]
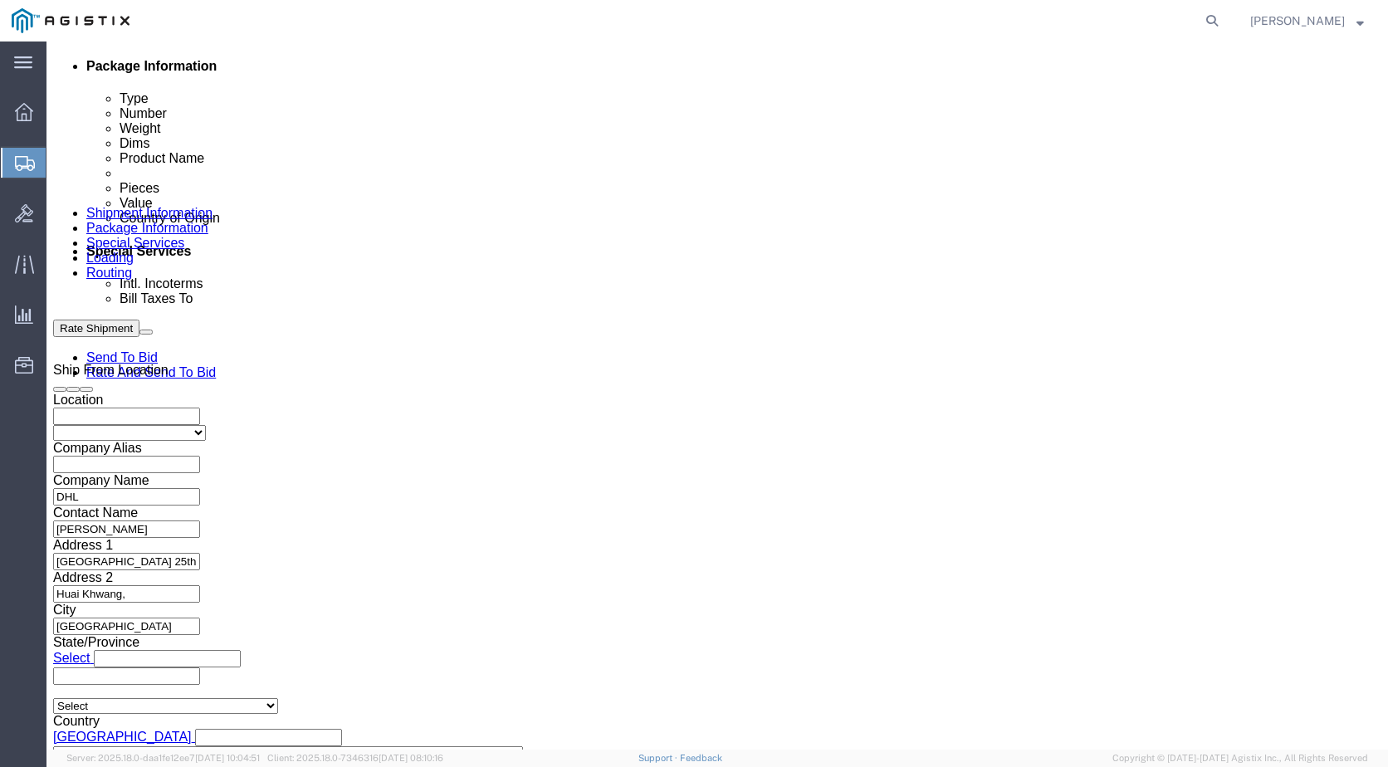
click div "Pickup Date: Pickup Start Date Pickup Start Time Pickup Open Date and Time [DAT…"
click div "[DATE] 2:00 PM"
click button "Apply"
click div "Pickup Start Date Pickup Start Time Pickup Open Date and Time [DATE] 2:00 PM Pi…"
click div
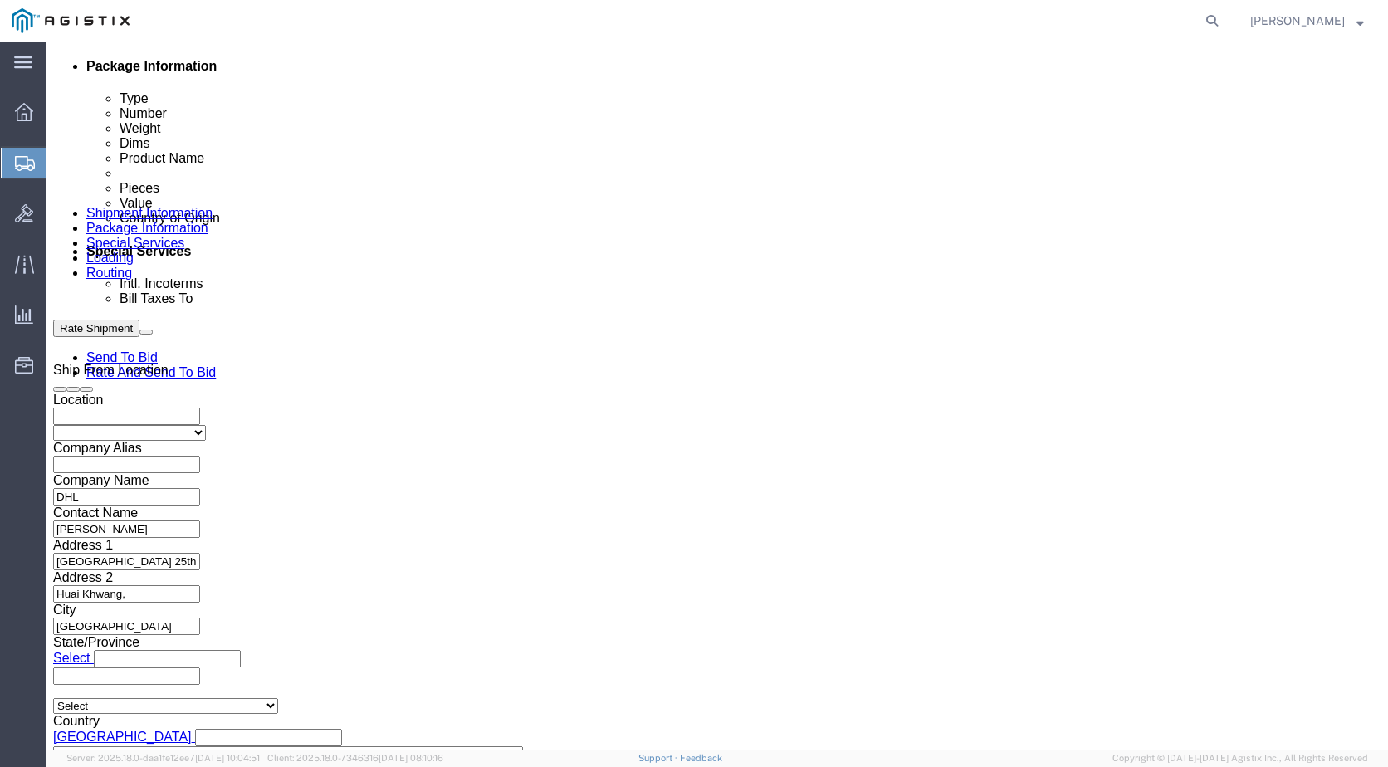
click button "Apply"
click div
click div "[DATE] 4:00 PM"
click input "10:00 PM"
type input "10:00 am"
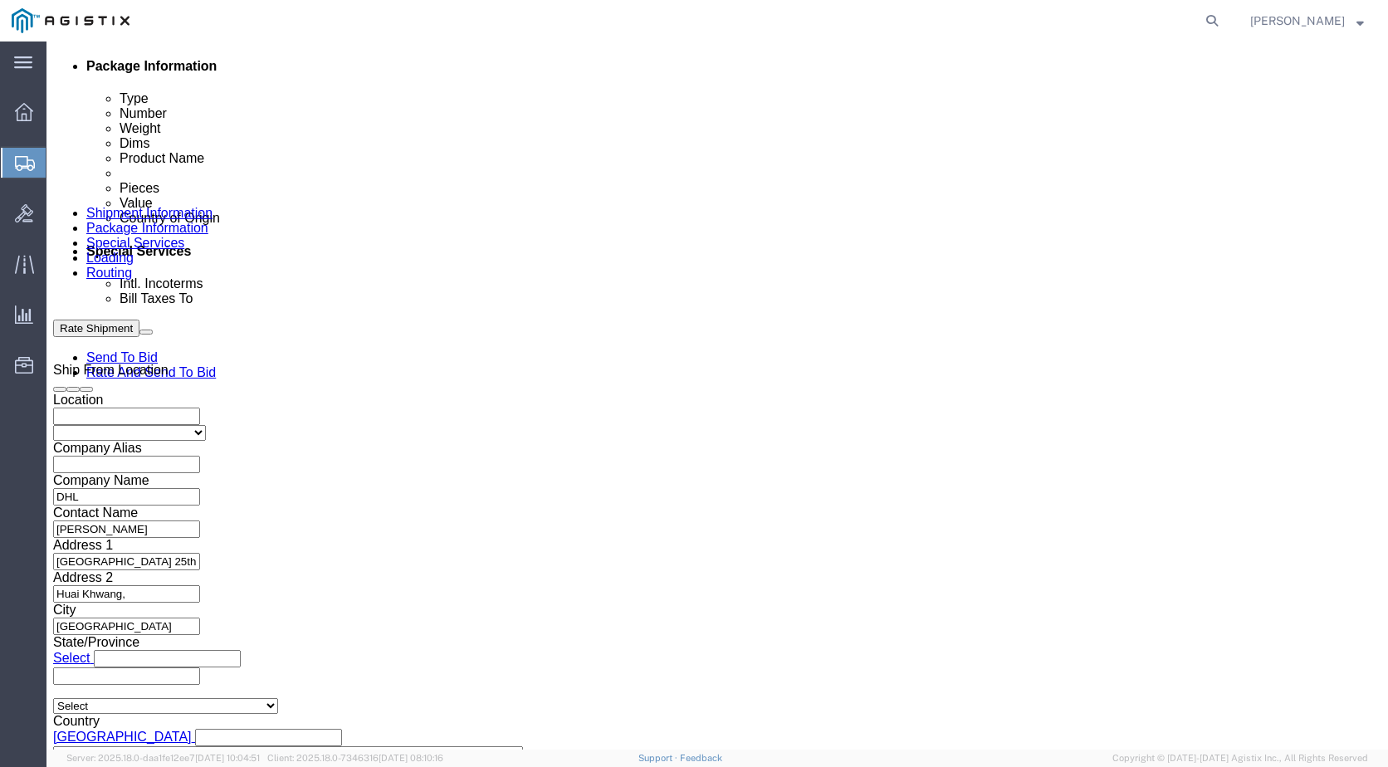
drag, startPoint x: 739, startPoint y: 690, endPoint x: 726, endPoint y: 701, distance: 17.0
click button "Apply"
click div "[DATE] 5:00 PM"
click button "Apply"
click div "[DATE] 5:00 PM"
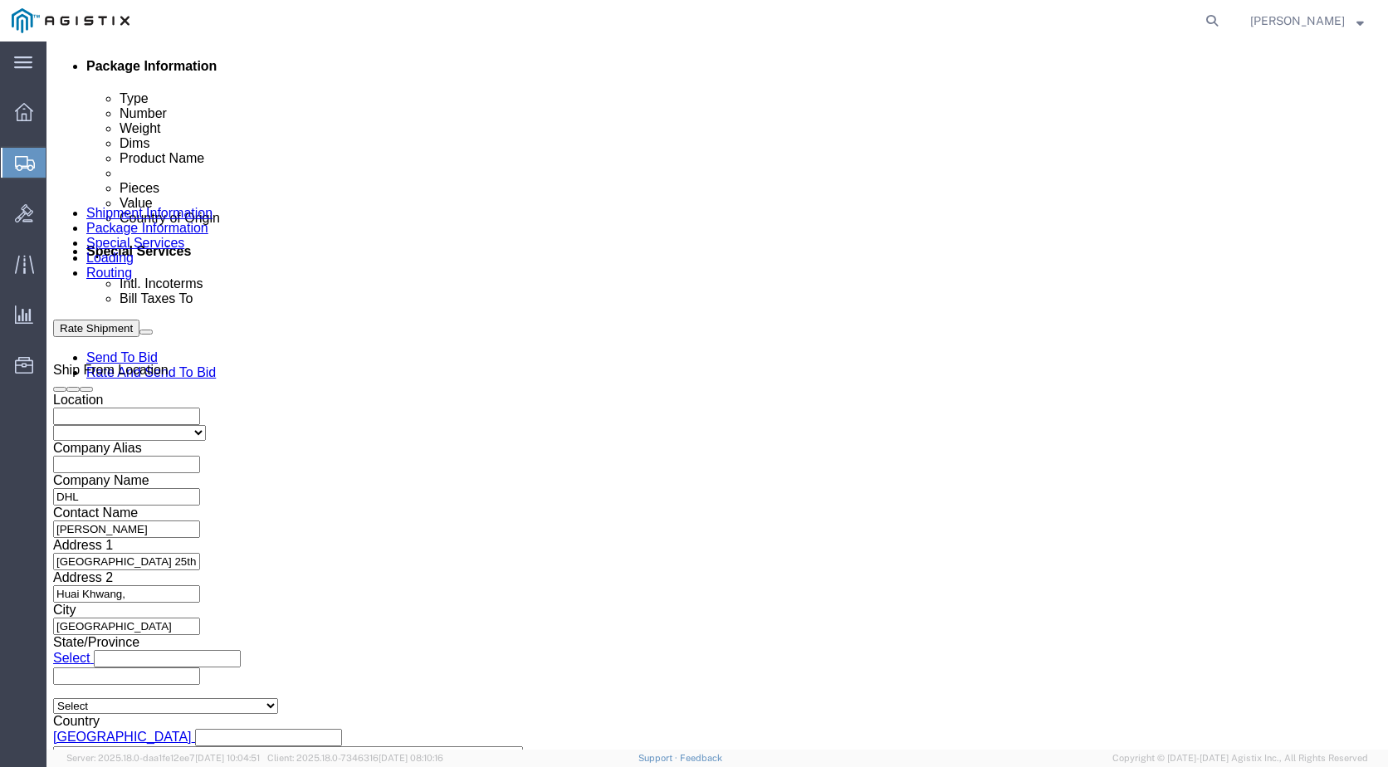
click div "Ship From Location Location My Profile Location Master Location [GEOGRAPHIC_DAT…"
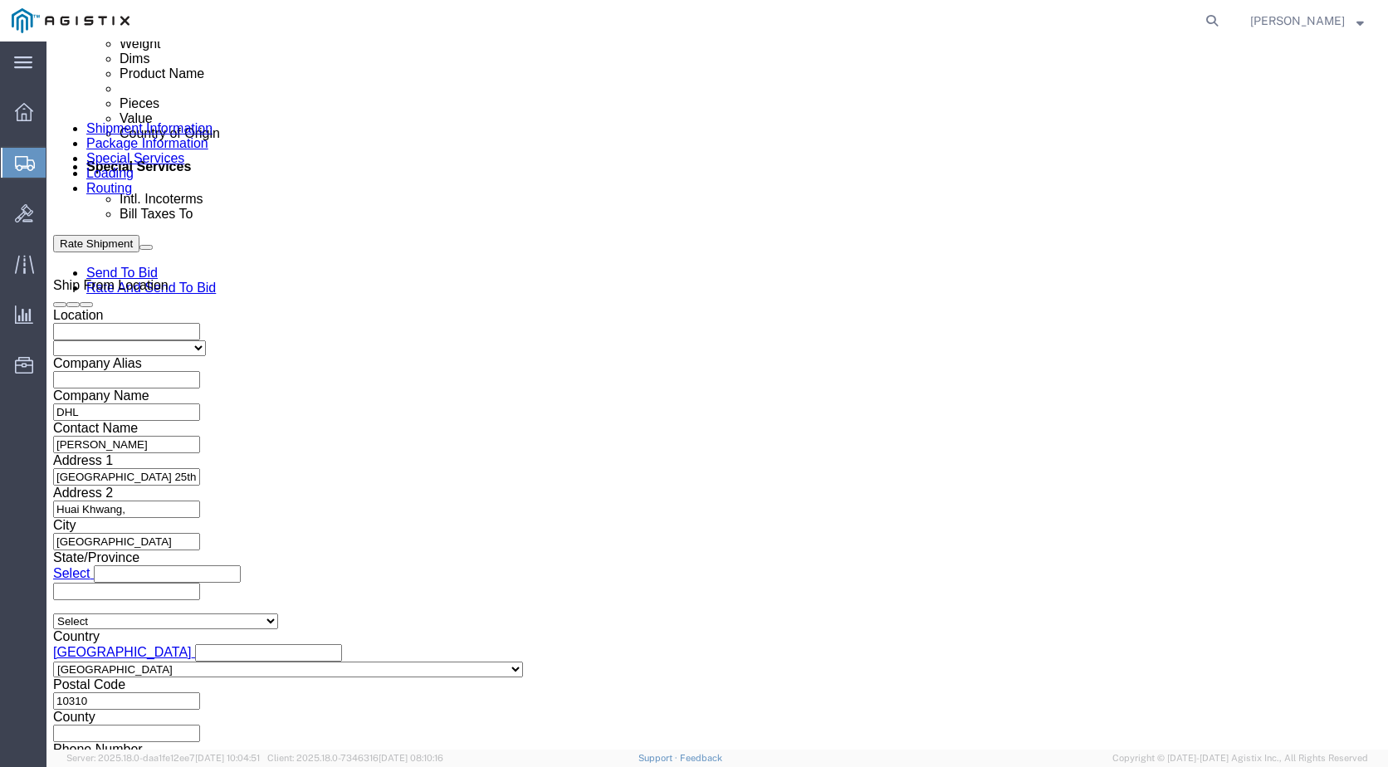
scroll to position [952, 0]
click input "text"
click div "Shipment Information Package Information Special Services Loading Routing"
click input "text"
click icon
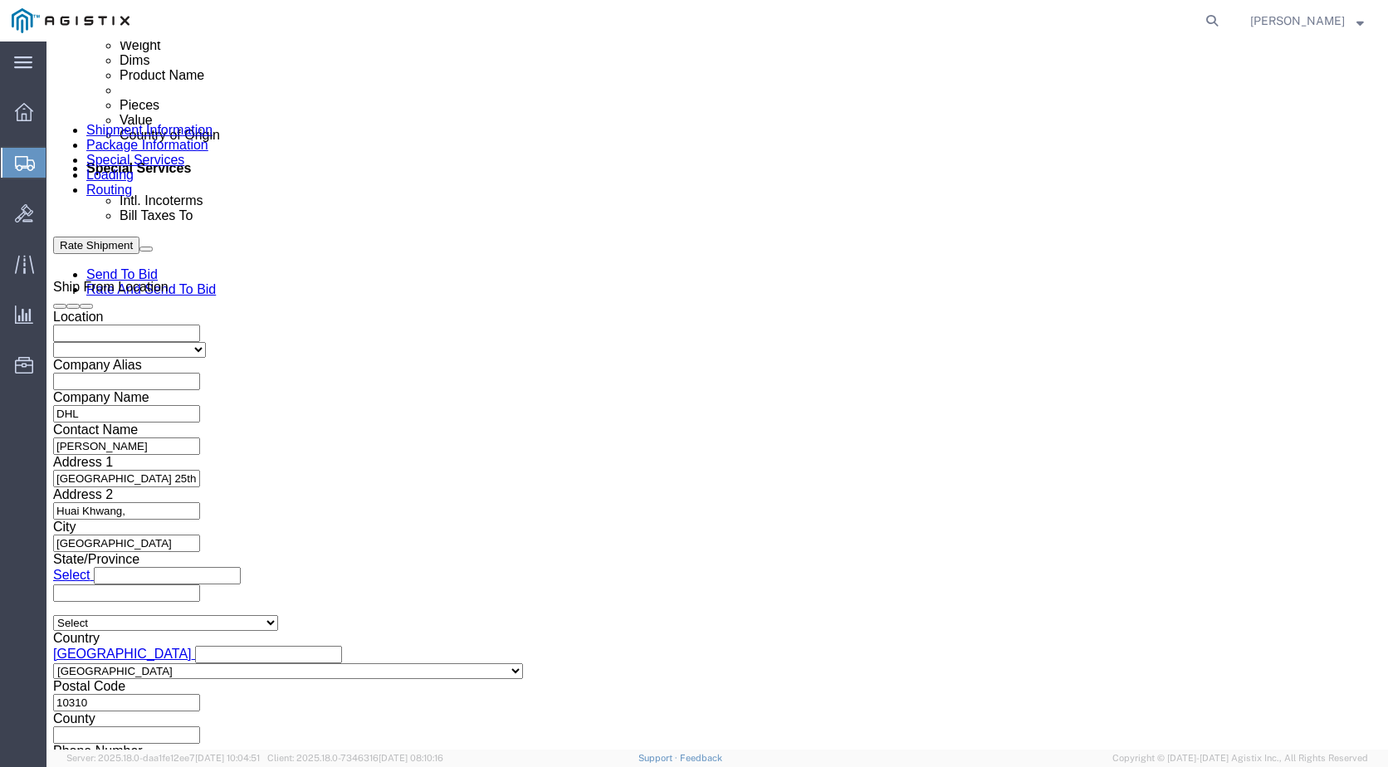
click icon
click input "text"
click button "Add reference"
click select "Select Account Type Activity ID Airline Appointment Number ASN Batch Request # …"
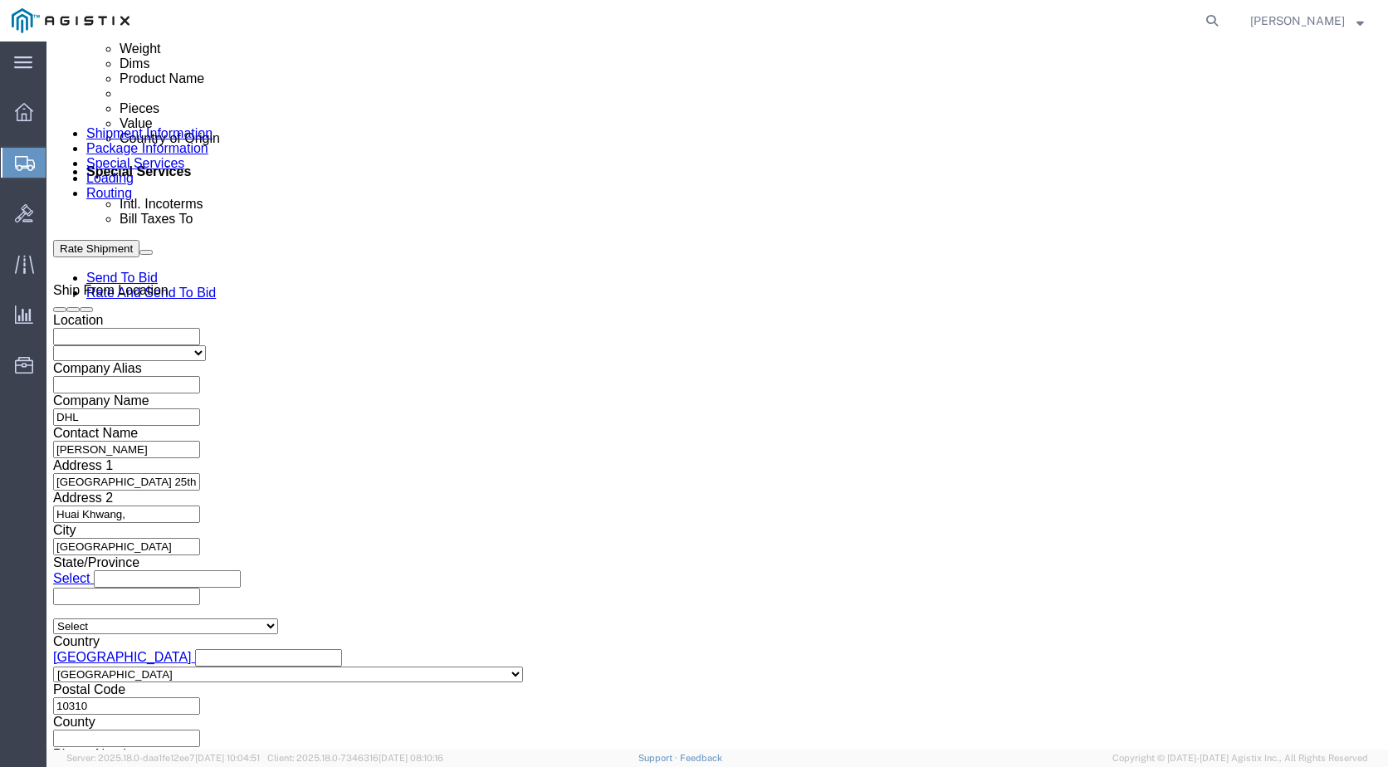
scroll to position [953, 0]
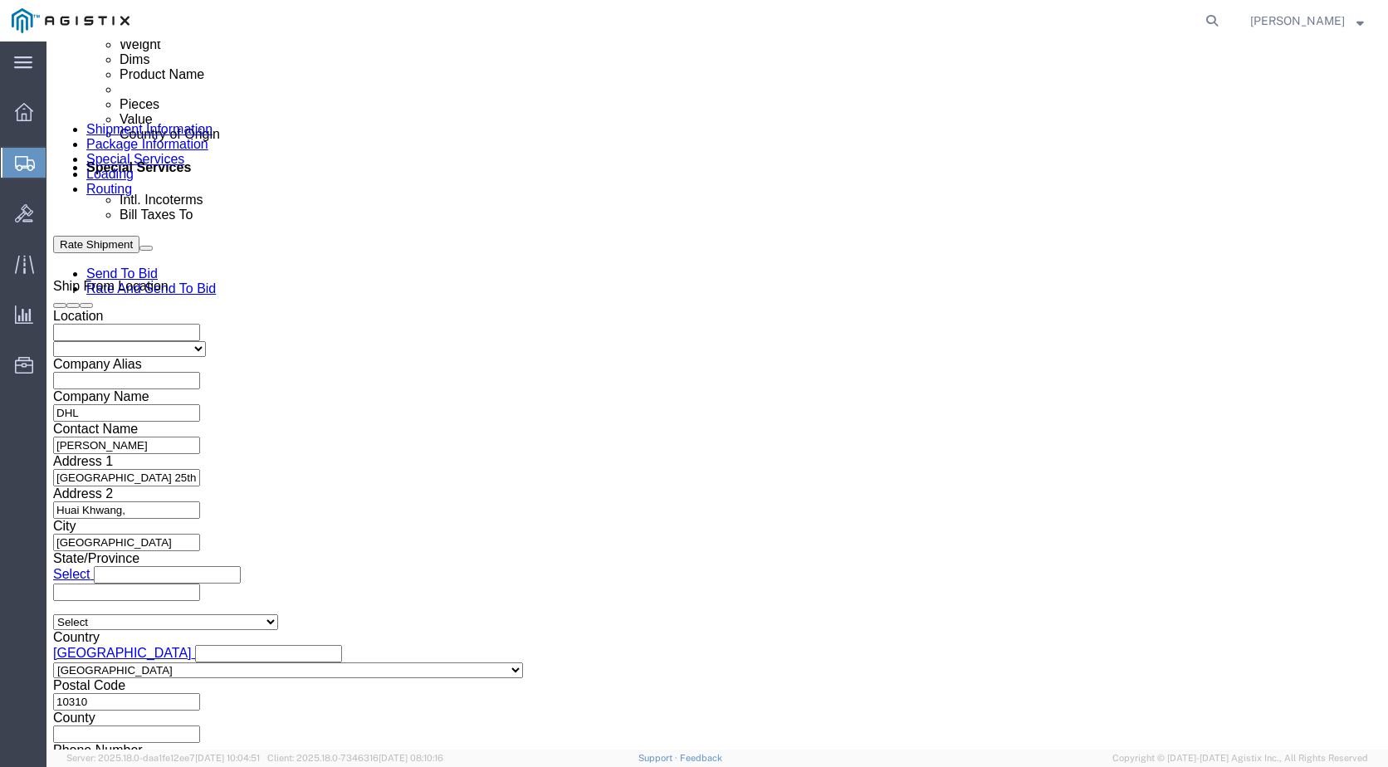
click select "Select Account Type Activity ID Airline Appointment Number ASN Batch Request # …"
click icon "button"
click input "text"
click div "Purchase Order Select Account Type Activity ID Airline Appointment Number ASN B…"
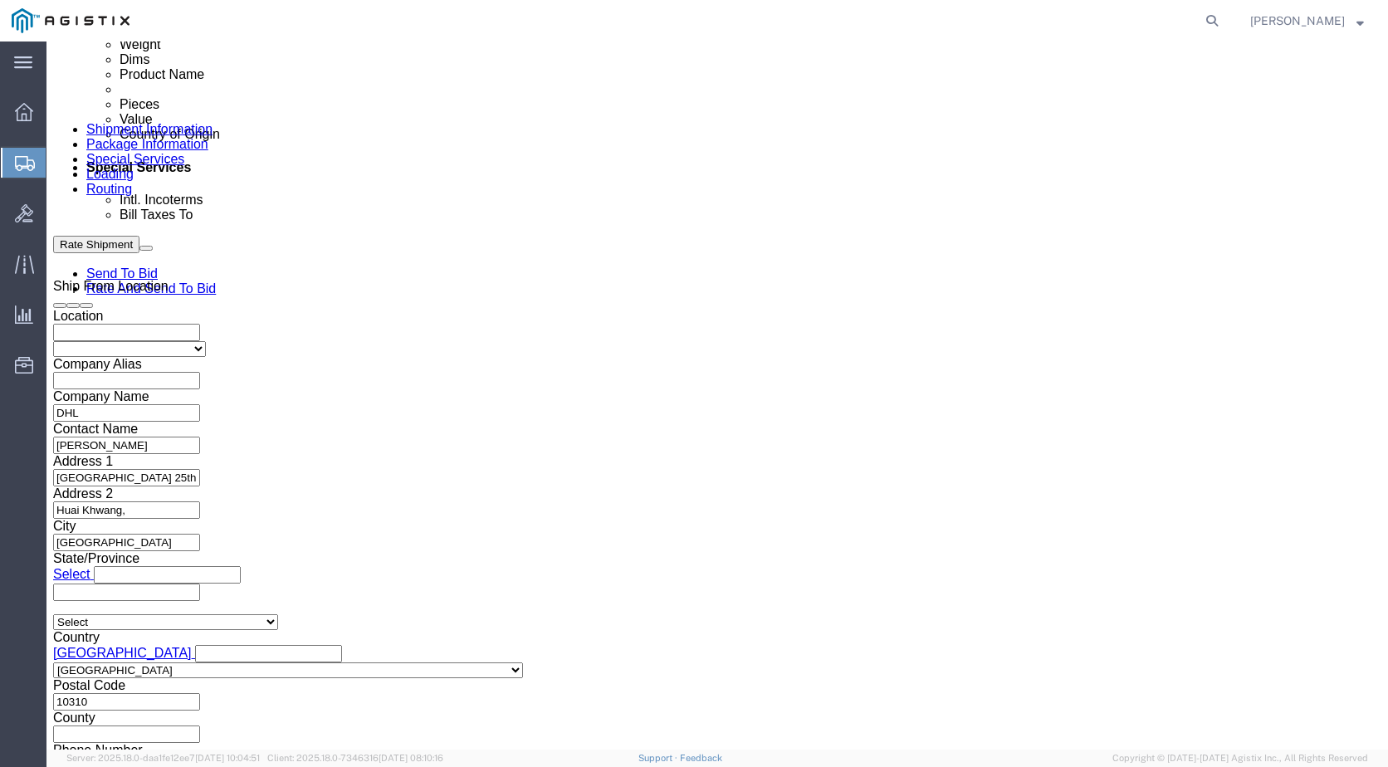
click div "Purchase Order Select Account Type Activity ID Airline Appointment Number ASN B…"
click input "text"
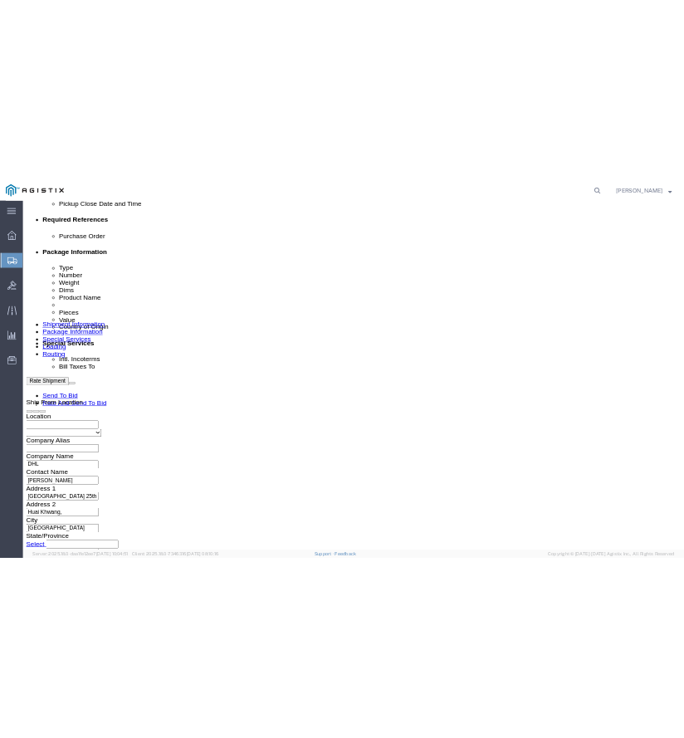
scroll to position [870, 0]
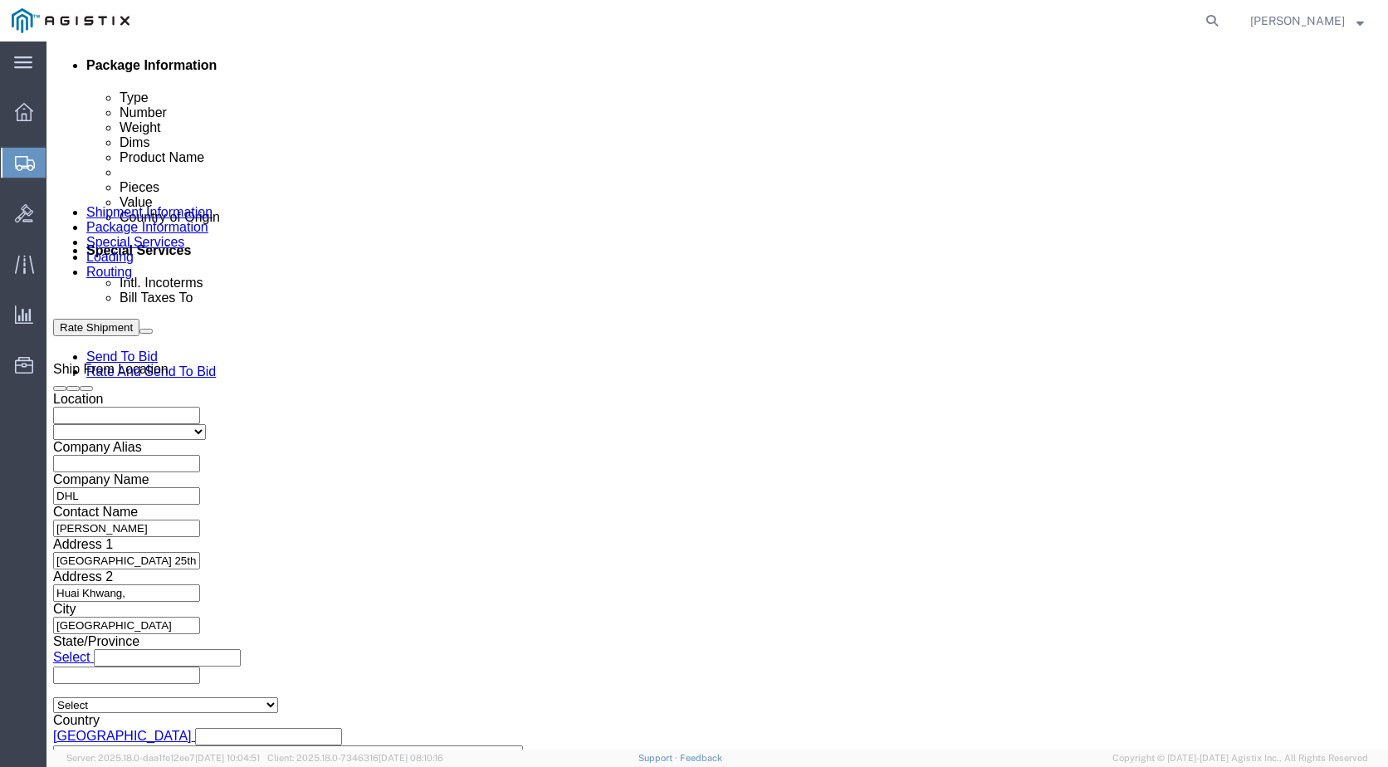
click div "Purchase Order Select Account Type Activity ID Airline Appointment Number ASN B…"
click div "Purchase Order"
click input "text"
click div "Purchase Order Select Account Type Activity ID Airline Appointment Number ASN B…"
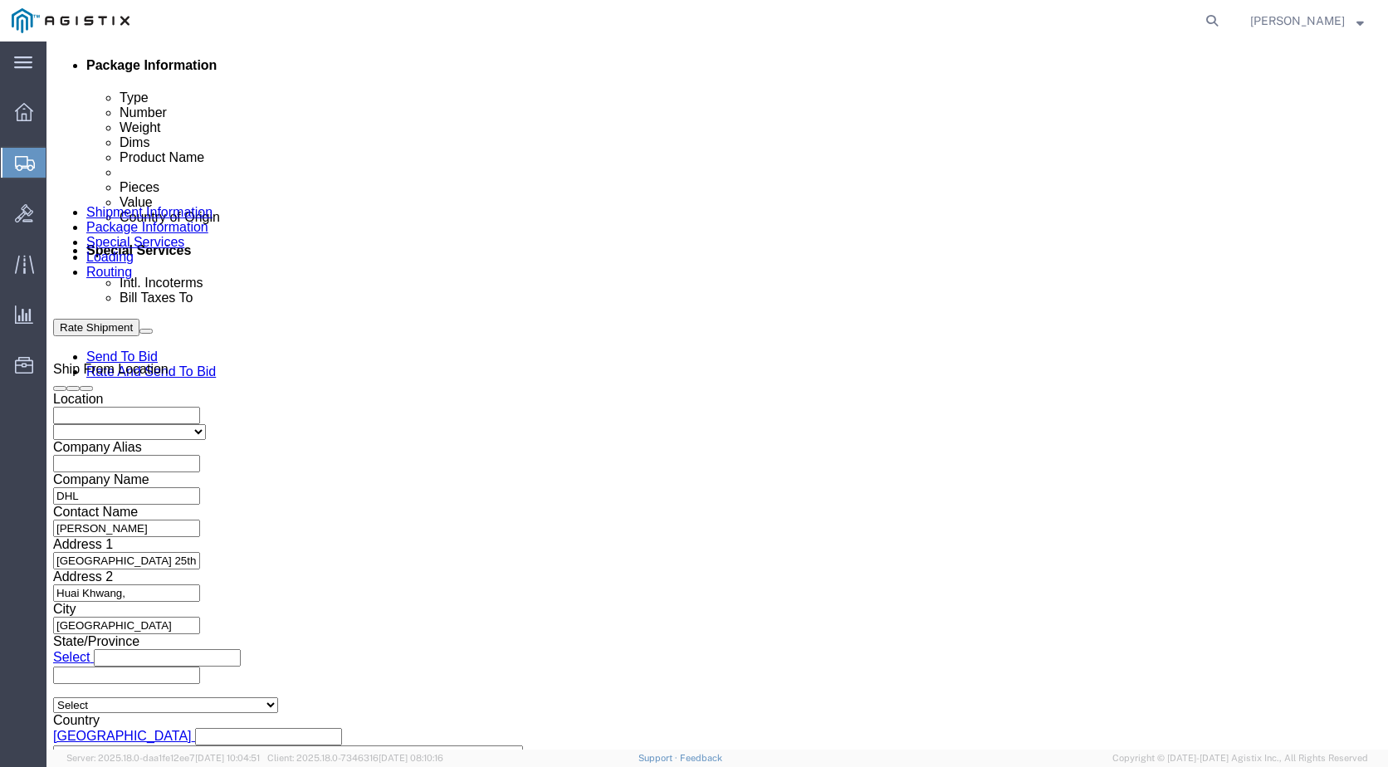
click input "text"
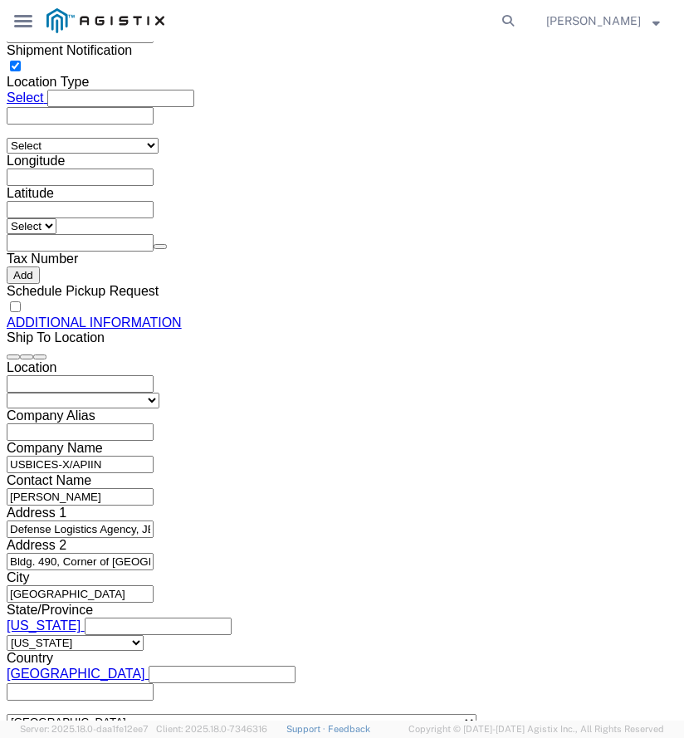
scroll to position [2241, 0]
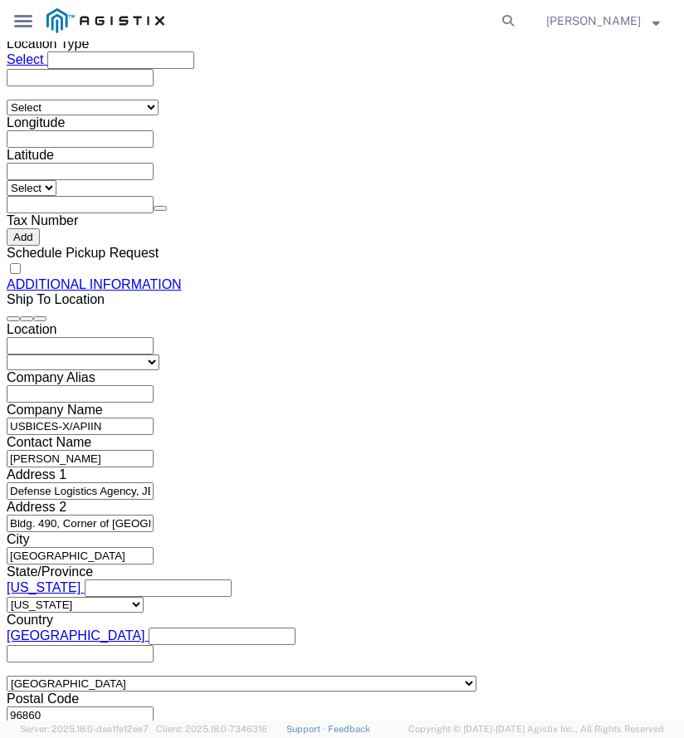
click div "Purchase Order Select Account Type Activity ID Airline Appointment Number ASN B…"
click input "text"
type input "O7ESM1084305"
click div "O7ESM1084305"
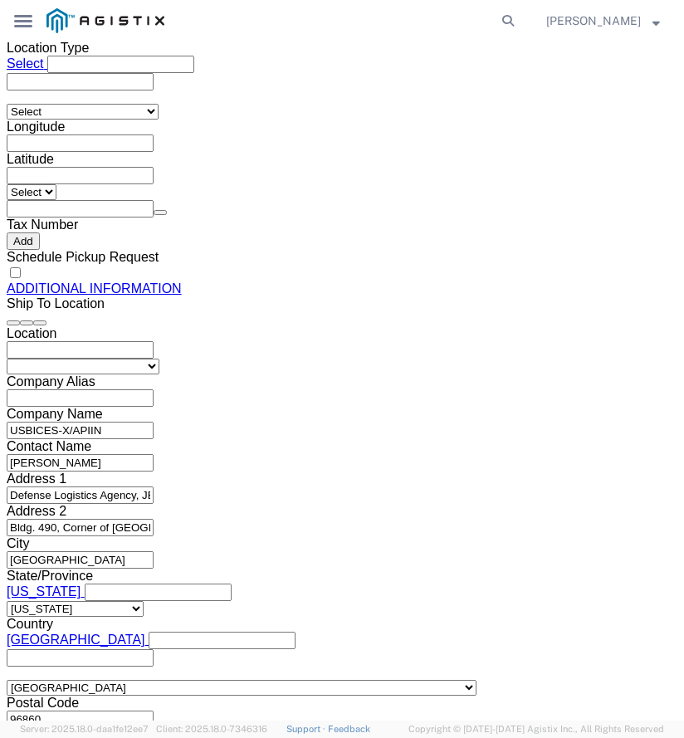
scroll to position [2417, 0]
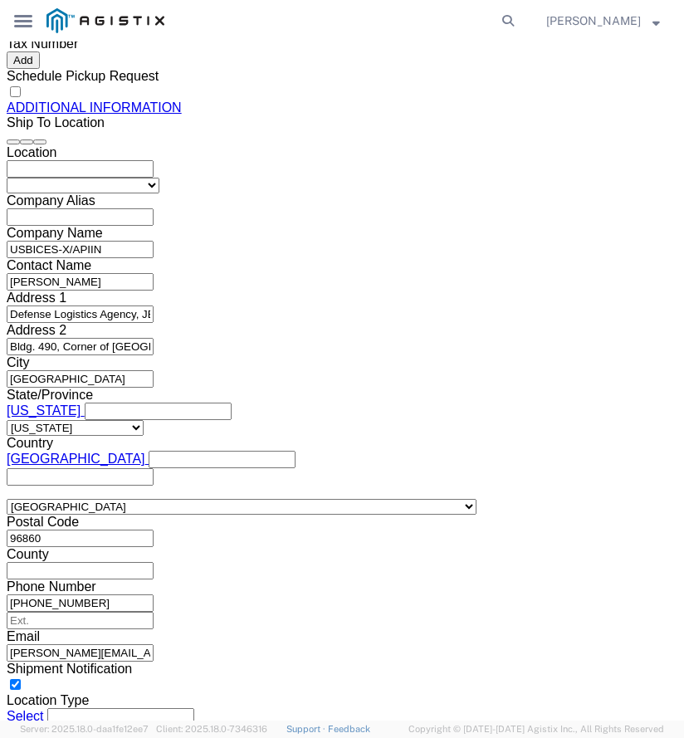
click select "Select Air Less than Truckload Multi-Leg Ocean Freight Rail Small Parcel Truckl…"
click div "Shipment Information Package Information Special Services Loading Routing Pleas…"
click select "Select Air Less than Truckload Multi-Leg Ocean Freight Rail Small Parcel Truckl…"
select select "MLEG"
click select "Select Air Less than Truckload Multi-Leg Ocean Freight Rail Small Parcel Truckl…"
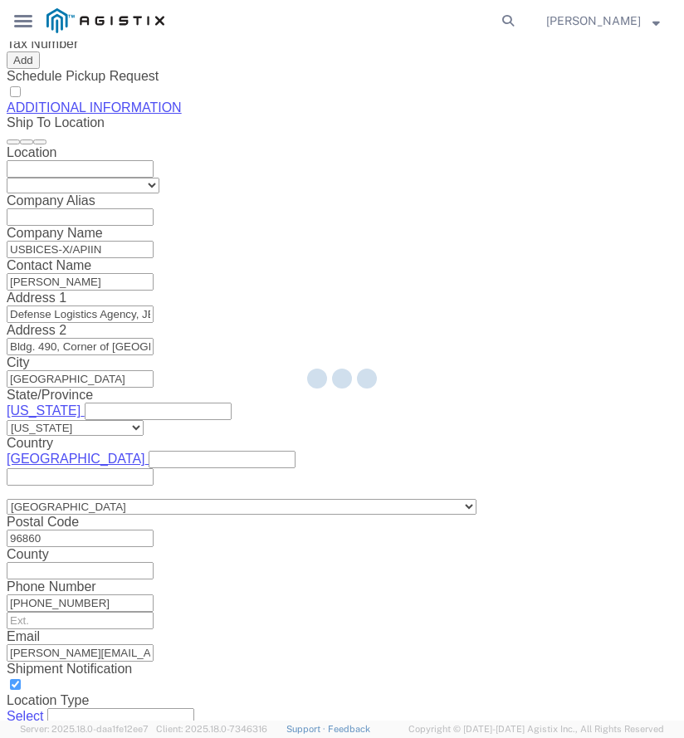
click at [440, 562] on div at bounding box center [342, 380] width 684 height 679
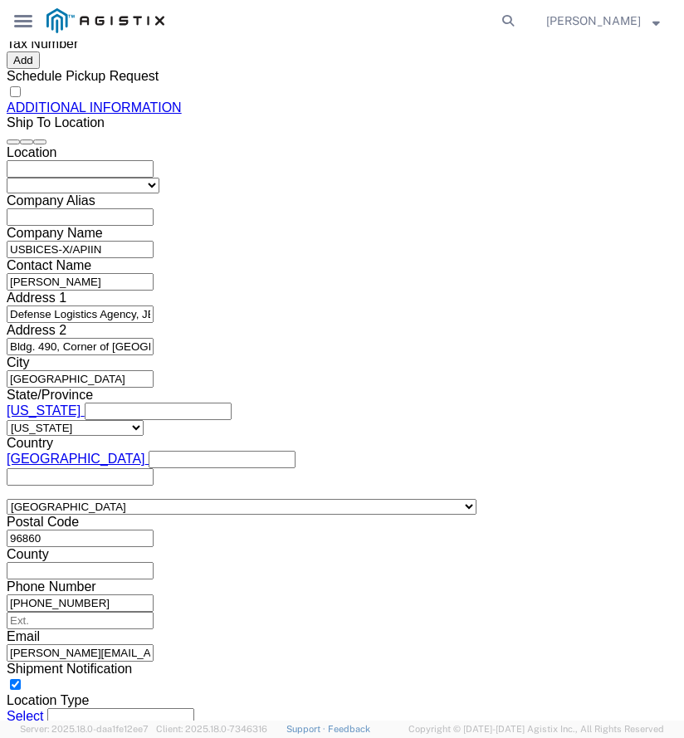
click select "Select Air Less than Truckload Multi-Leg Ocean Freight Rail Small Parcel Truckl…"
select select "AIR"
click select "Select Air Less than Truckload Multi-Leg Ocean Freight Rail Small Parcel Truckl…"
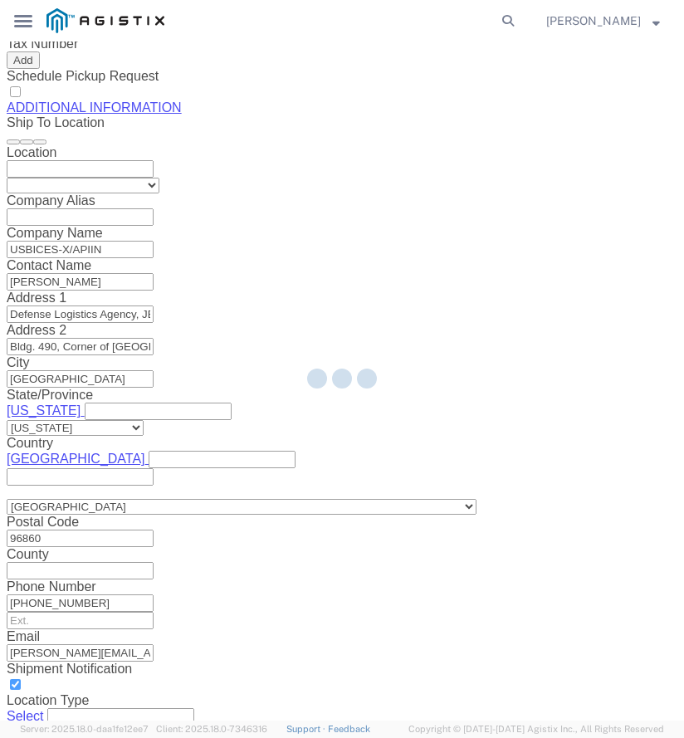
click input "text"
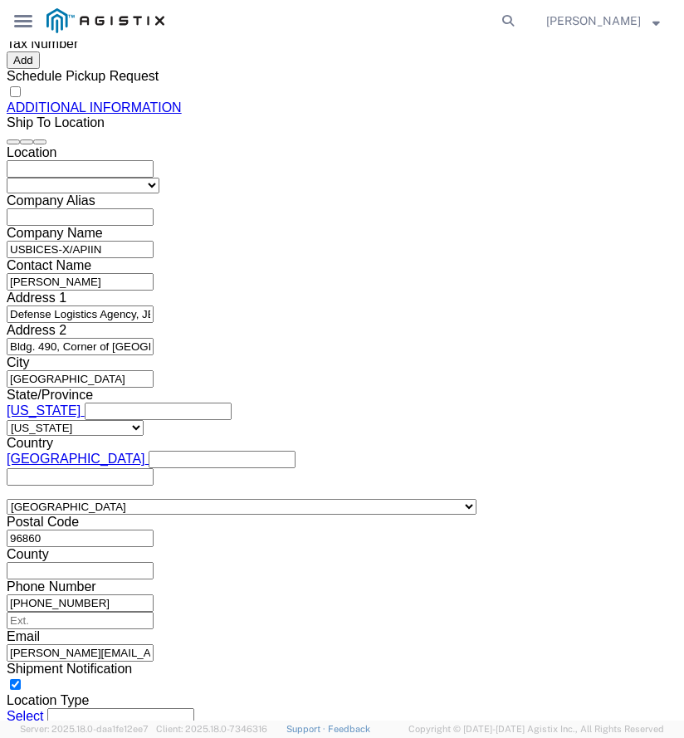
type input "E"
click select "Select Air Less than Truckload Multi-Leg Ocean Freight Rail Small Parcel Truckl…"
click h3 "Leg 1"
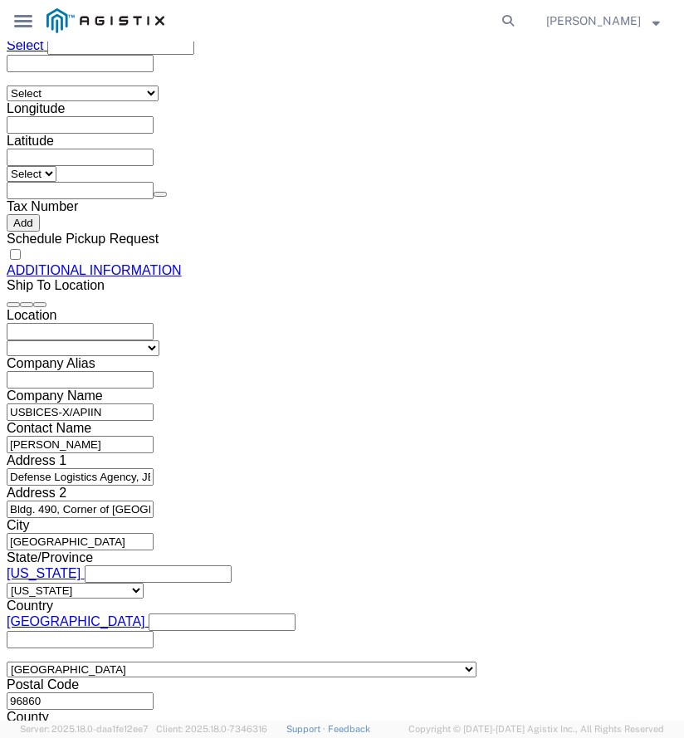
scroll to position [2085, 0]
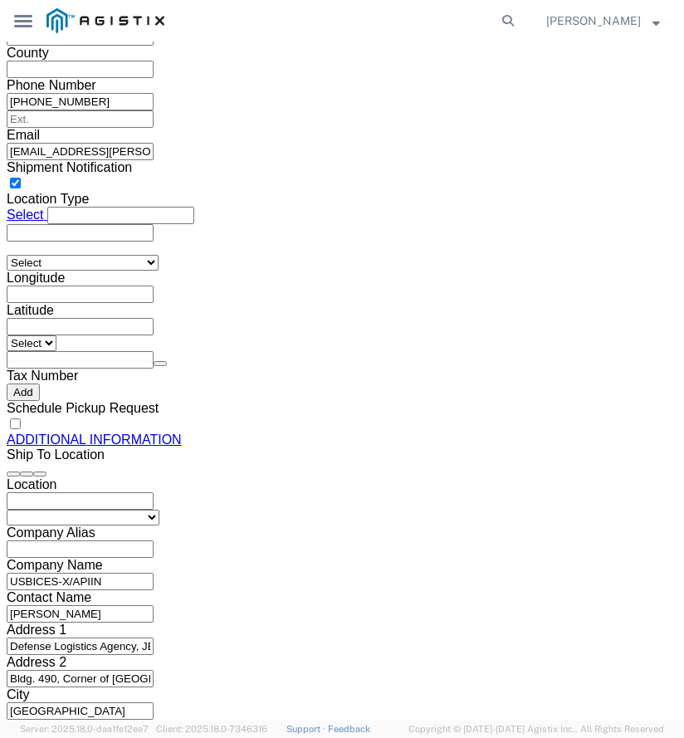
click button "Add reference"
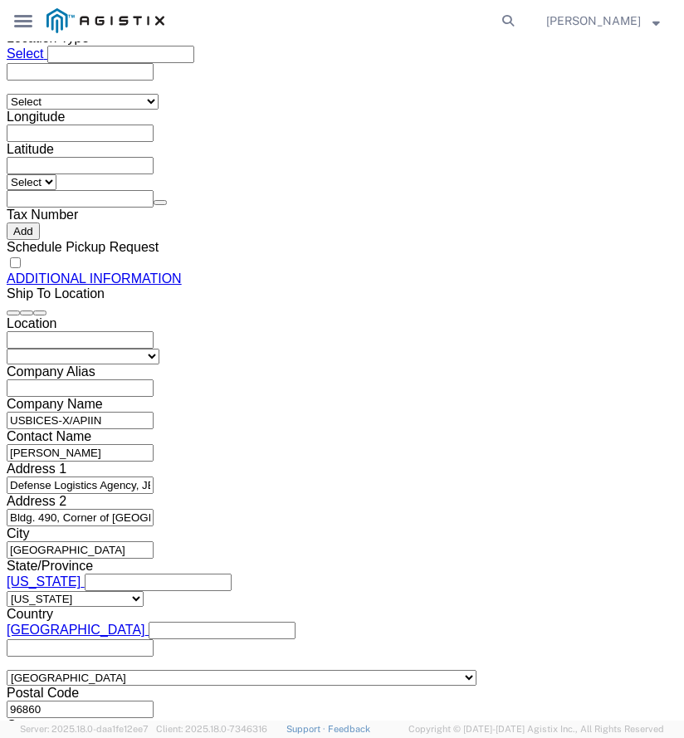
scroll to position [2251, 0]
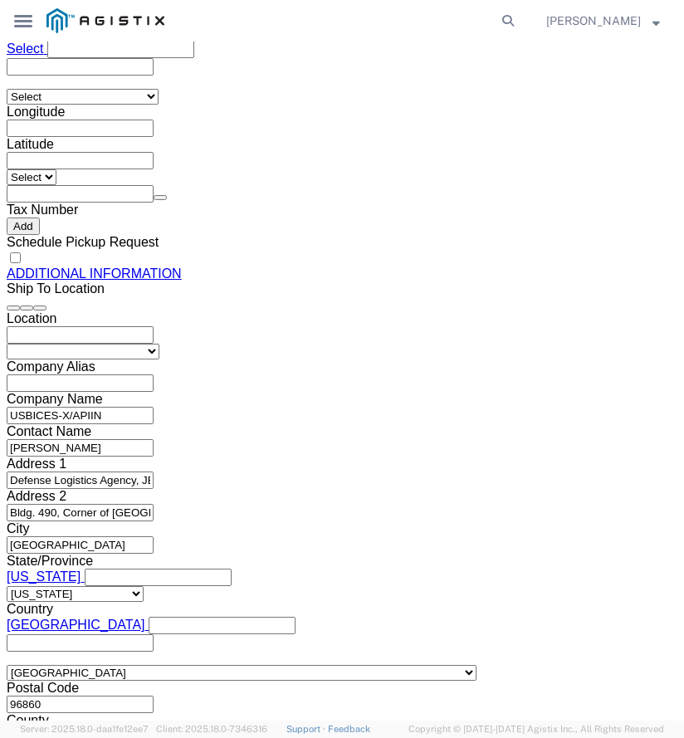
click select "Select Account Type Activity ID Airline Appointment Number ASN Batch Request # …"
select select "SERLNUM"
click select "Select Account Type Activity ID Airline Appointment Number ASN Batch Request # …"
click input "text"
